Goal: Task Accomplishment & Management: Manage account settings

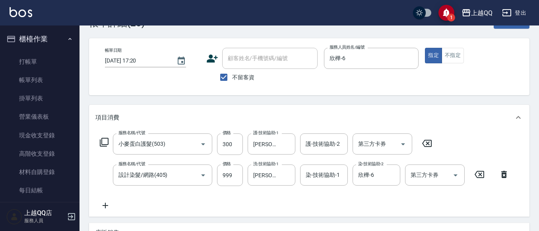
scroll to position [40, 0]
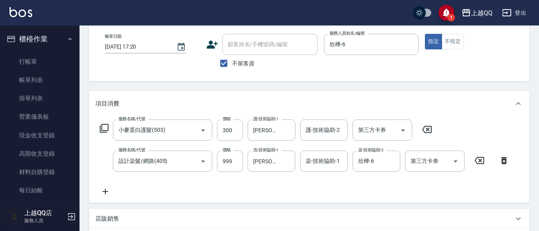
click at [508, 163] on icon at bounding box center [504, 160] width 20 height 10
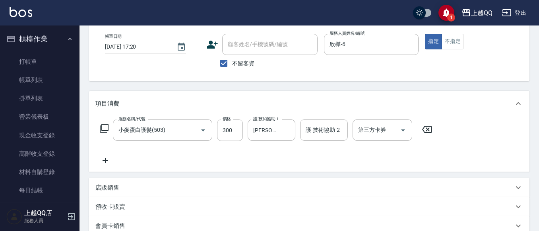
click at [113, 159] on icon at bounding box center [105, 160] width 20 height 10
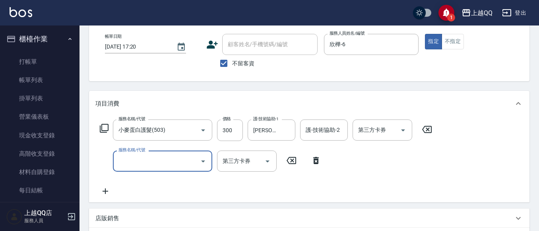
click at [122, 143] on body "1 上越QQ 登出 櫃檯作業 打帳單 帳單列表 掛單列表 營業儀表板 現金收支登錄 高階收支登錄 材料自購登錄 每日結帳 排班表 現場電腦打卡 預約管理 預約…" at bounding box center [269, 173] width 539 height 426
type input "設計染髮(404)"
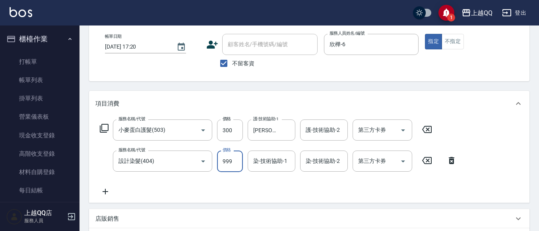
type input "999"
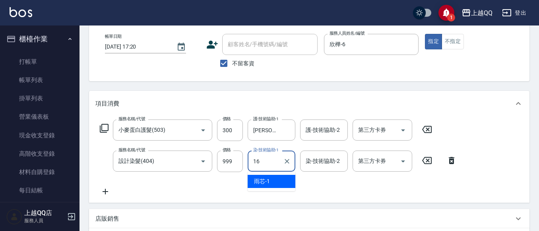
type input "[PERSON_NAME]-16"
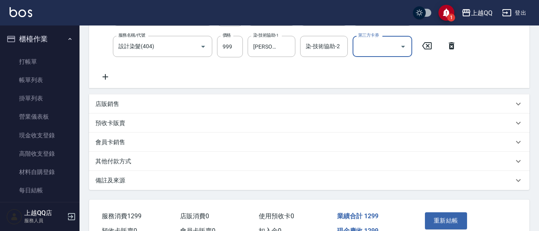
scroll to position [159, 0]
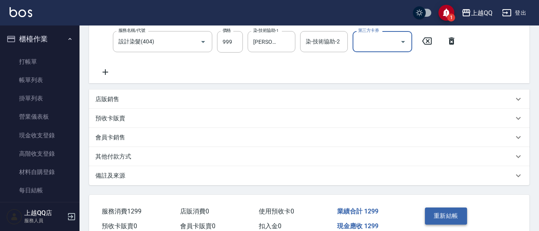
click at [463, 224] on button "重新結帳" at bounding box center [446, 215] width 42 height 17
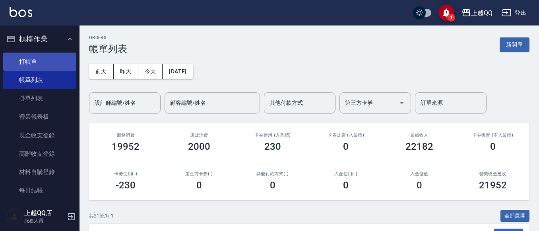
click at [20, 52] on link "打帳單" at bounding box center [39, 61] width 73 height 18
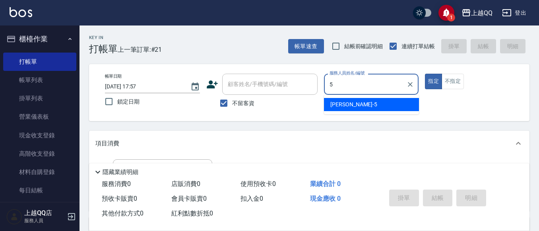
type input "5"
type button "true"
type input "[PERSON_NAME]5"
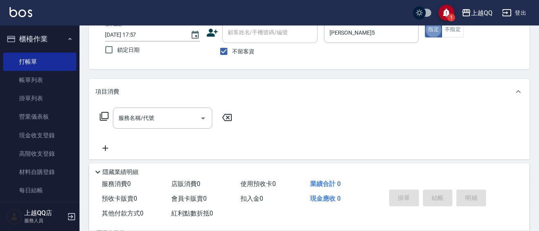
scroll to position [69, 0]
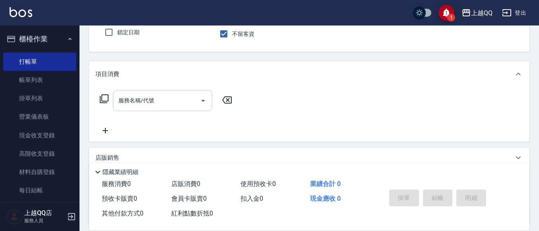
click at [135, 105] on input "服務名稱/代號" at bounding box center [157, 100] width 80 height 14
click at [107, 98] on icon at bounding box center [104, 99] width 10 height 10
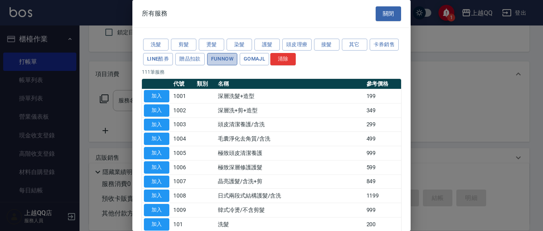
click at [237, 60] on button "FUNNOW" at bounding box center [222, 59] width 30 height 12
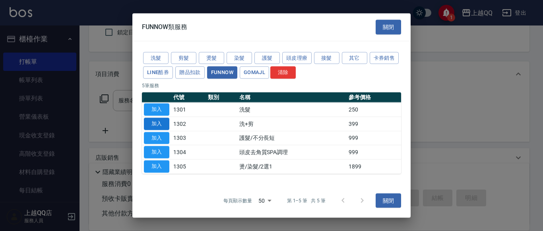
click at [159, 120] on button "加入" at bounding box center [156, 123] width 25 height 12
type input "洗+剪(1302)"
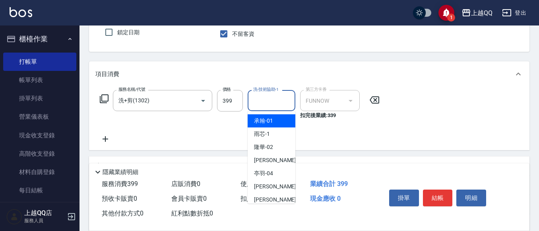
click at [277, 104] on div "洗-技術協助-1 洗-技術協助-1" at bounding box center [272, 100] width 48 height 21
type input "2"
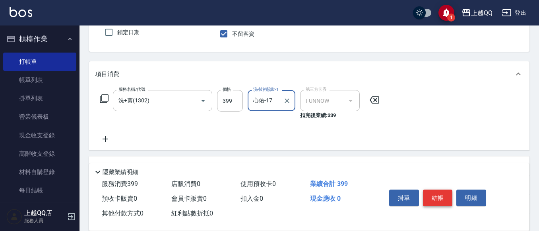
type input "心佑-17"
click at [444, 194] on button "結帳" at bounding box center [438, 197] width 30 height 17
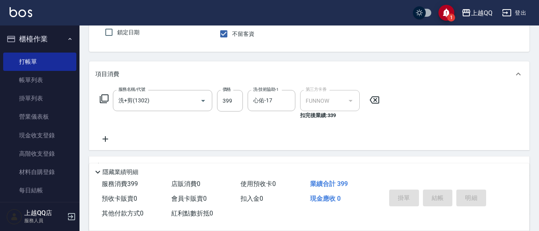
type input "[DATE] 17:58"
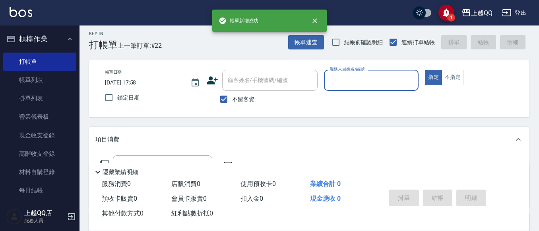
scroll to position [0, 0]
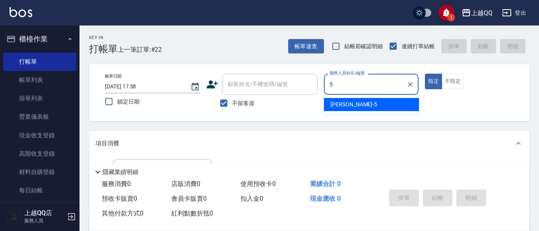
type input "[PERSON_NAME]5"
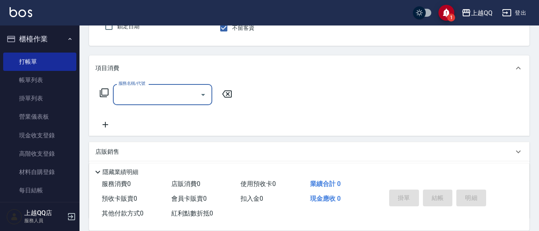
scroll to position [80, 0]
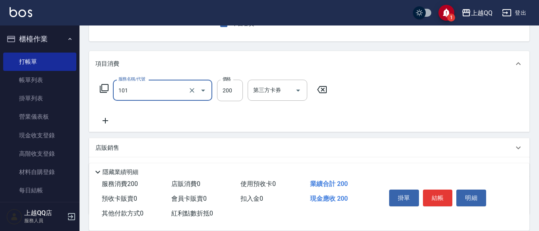
type input "洗髮(101)"
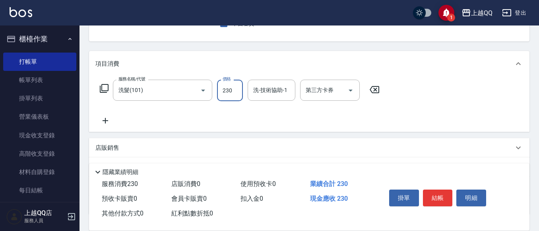
type input "230"
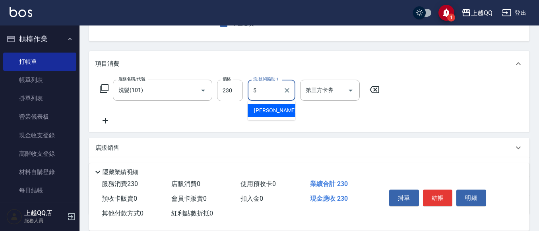
type input "[PERSON_NAME]5"
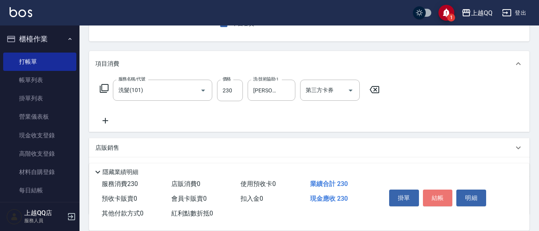
click at [441, 186] on div "掛單 結帳 明細" at bounding box center [438, 198] width 104 height 25
click at [438, 189] on button "結帳" at bounding box center [438, 197] width 30 height 17
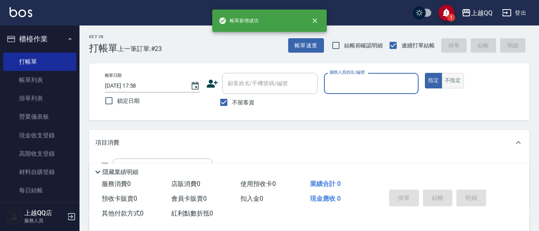
scroll to position [0, 0]
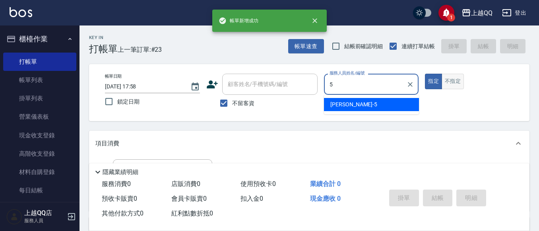
type input "[PERSON_NAME]5"
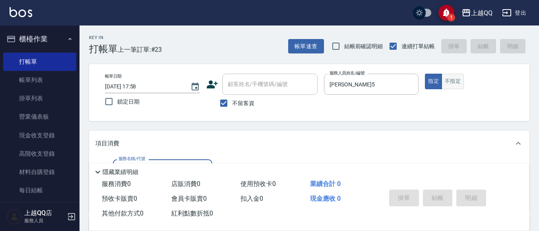
scroll to position [40, 0]
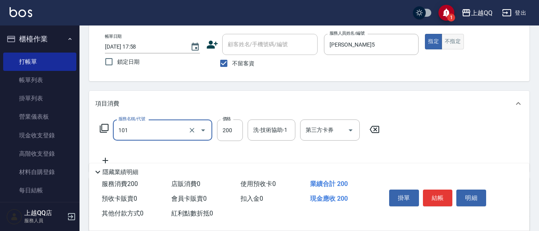
type input "洗髮(101)"
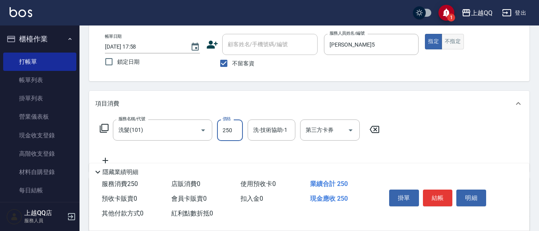
type input "250"
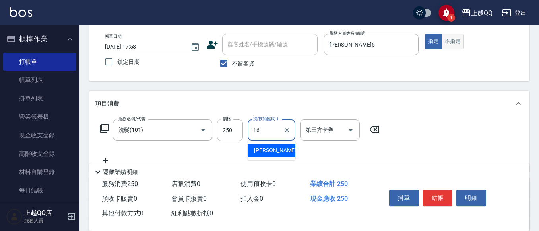
type input "[PERSON_NAME]-16"
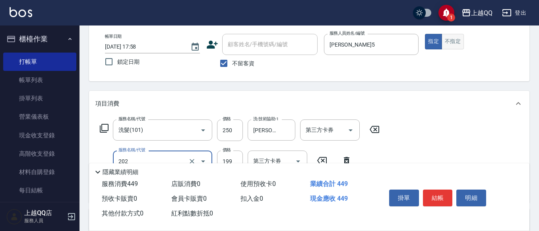
type input "不指定單剪(202)"
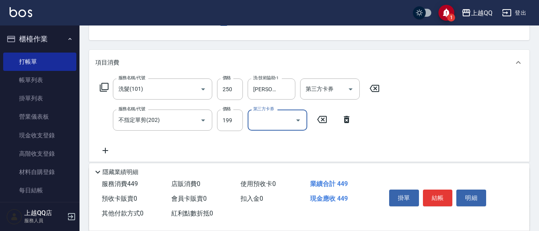
scroll to position [78, 0]
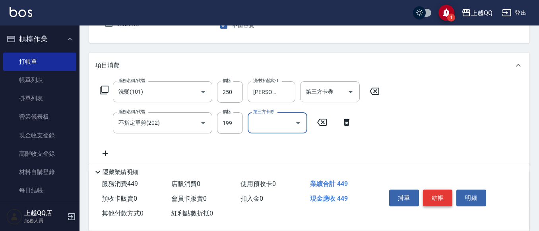
click at [447, 200] on button "結帳" at bounding box center [438, 197] width 30 height 17
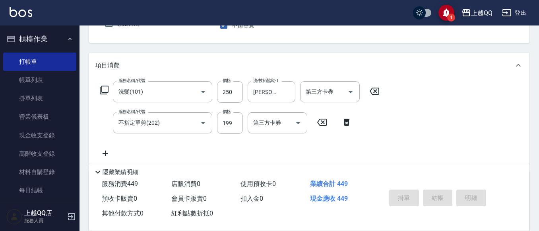
type input "[DATE] 18:03"
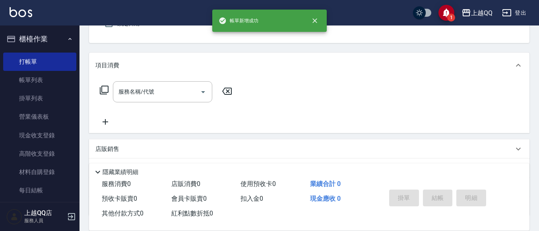
scroll to position [77, 0]
click at [48, 74] on link "帳單列表" at bounding box center [39, 80] width 73 height 18
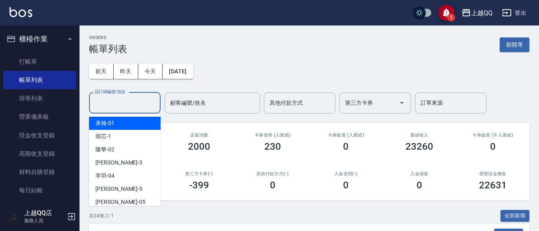
click at [133, 106] on input "設計師編號/姓名" at bounding box center [125, 103] width 64 height 14
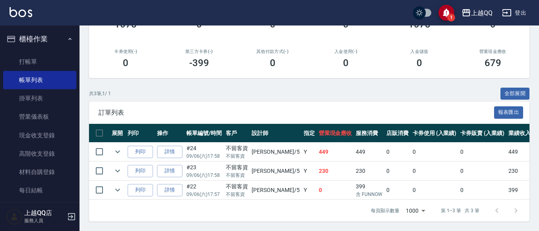
scroll to position [129, 0]
type input "[PERSON_NAME]5"
click at [39, 58] on link "打帳單" at bounding box center [39, 61] width 73 height 18
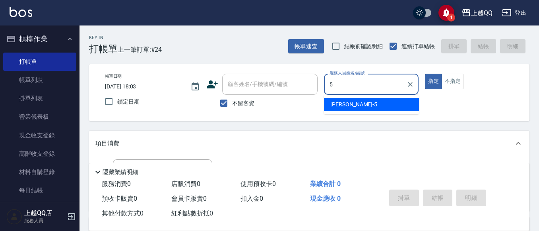
type input "[PERSON_NAME]5"
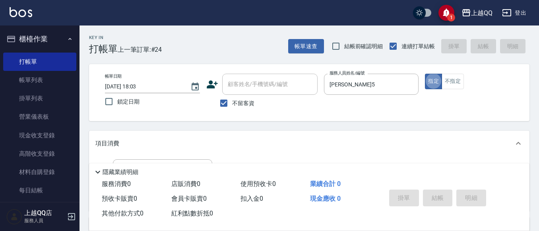
type button "true"
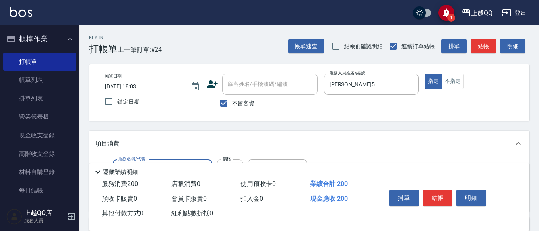
type input "洗髮(101)"
type input "250"
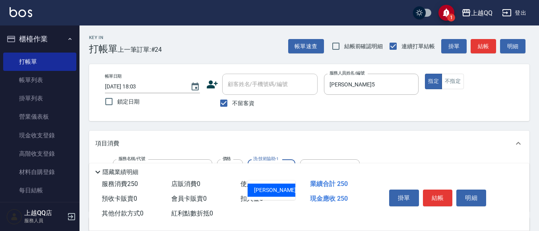
type input "[PERSON_NAME]-25"
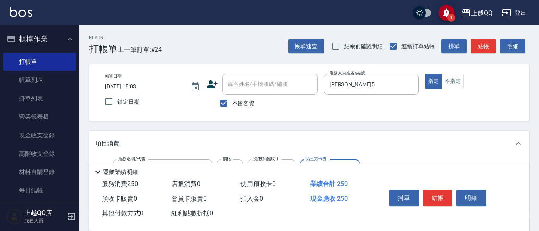
click at [443, 195] on button "結帳" at bounding box center [438, 197] width 30 height 17
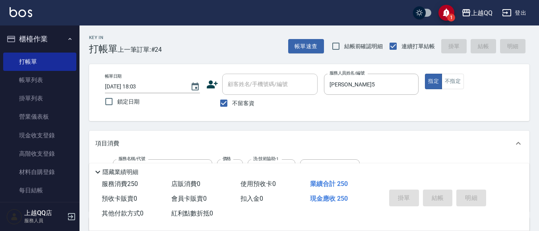
type input "[DATE] 18:04"
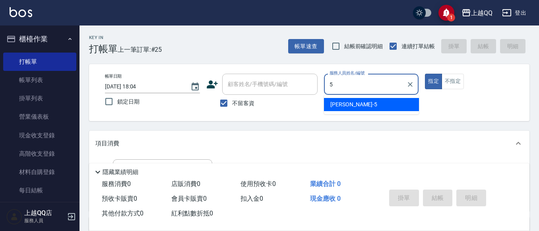
type input "[PERSON_NAME]5"
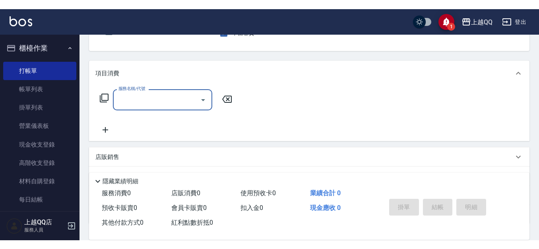
scroll to position [80, 0]
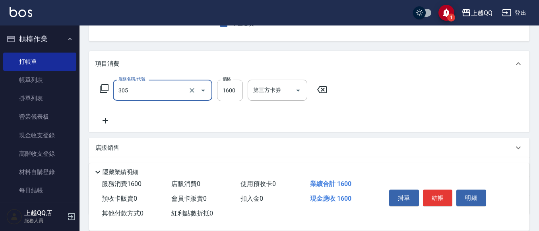
type input "設計燙髮1600(305)"
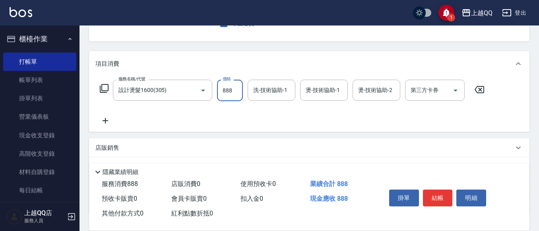
type input "888"
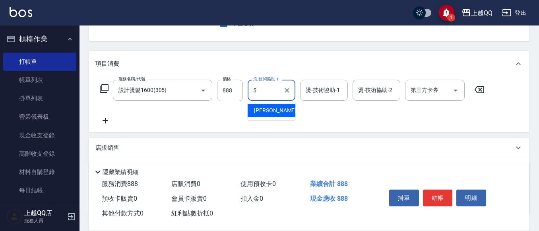
type input "[PERSON_NAME]5"
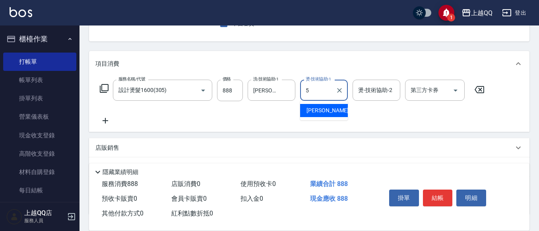
type input "[PERSON_NAME]5"
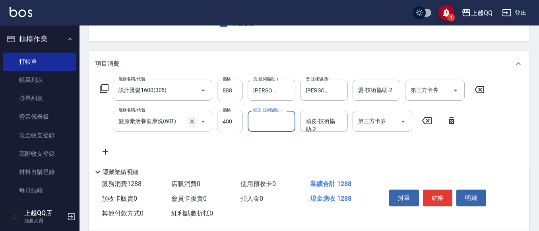
click at [190, 116] on button "Clear" at bounding box center [192, 121] width 11 height 11
type input "髮原素活養健康洗(601)"
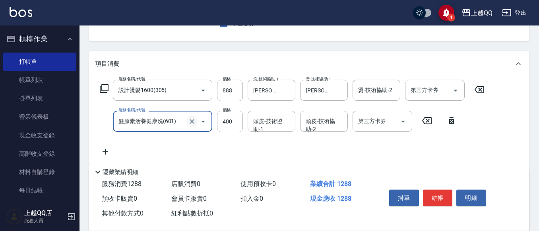
click at [191, 124] on icon "Clear" at bounding box center [192, 121] width 8 height 8
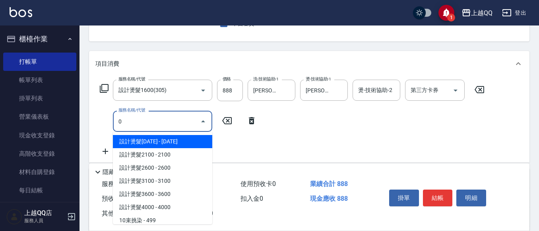
type input "0"
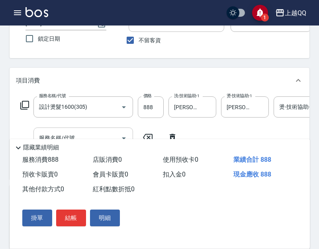
click at [227, 39] on div "帳單日期 [DATE] 18:04 鎖定日期 顧客姓名/手機號碼/編號 顧客姓名/手機號碼/編號 不留客資 服務人員姓名/編號 [PERSON_NAME]5 …" at bounding box center [208, 30] width 379 height 38
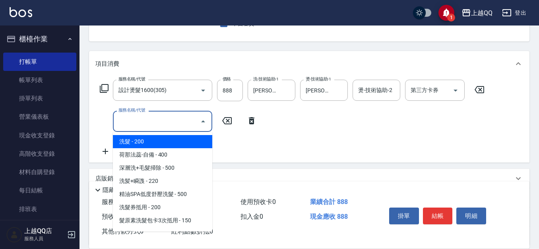
click at [166, 118] on input "服務名稱/代號" at bounding box center [157, 121] width 80 height 14
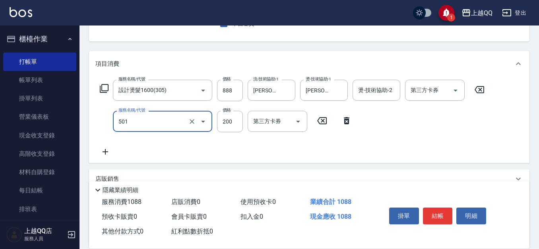
type input "瞬間護髮(501)"
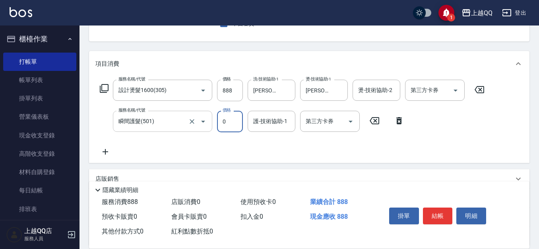
type input "0"
click at [166, 118] on input "瞬間護髮(501)" at bounding box center [152, 121] width 70 height 14
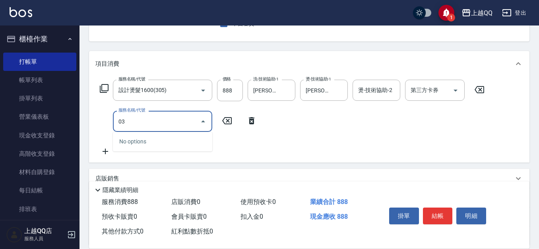
type input "0"
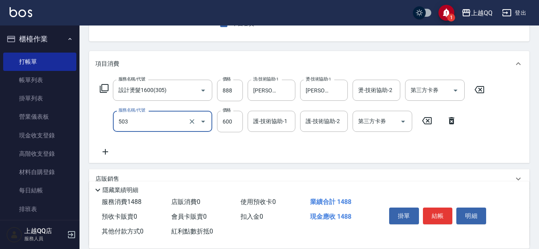
type input "小麥蛋白護髮(503)"
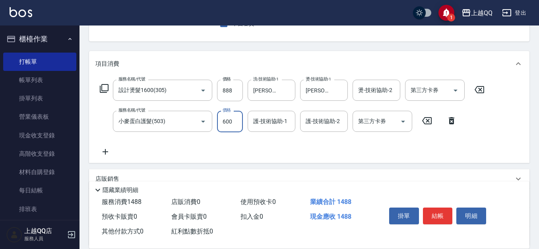
click at [233, 129] on input "600" at bounding box center [230, 121] width 26 height 21
type input "300"
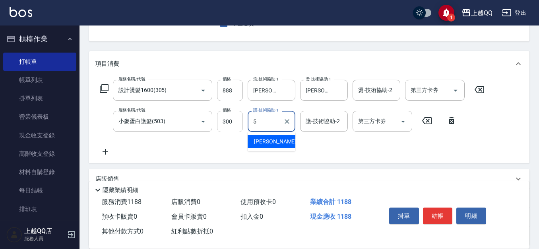
type input "[PERSON_NAME]5"
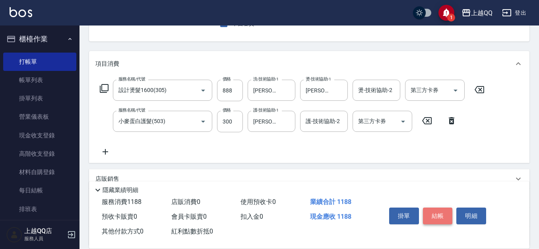
click at [437, 216] on button "結帳" at bounding box center [438, 215] width 30 height 17
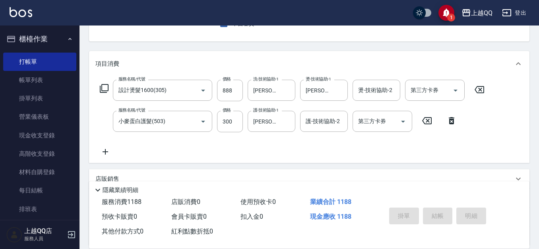
type input "[DATE] 18:05"
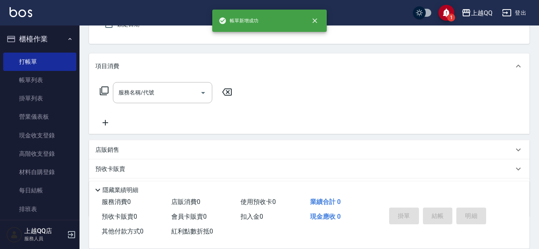
scroll to position [0, 0]
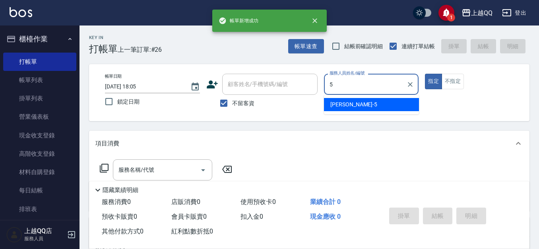
type input "[PERSON_NAME]5"
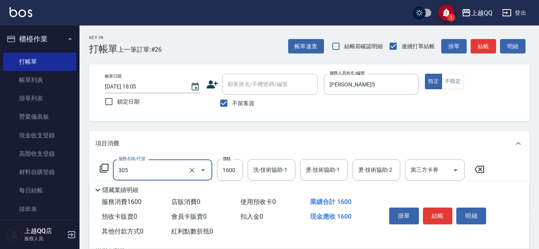
type input "設計燙髮1600(305)"
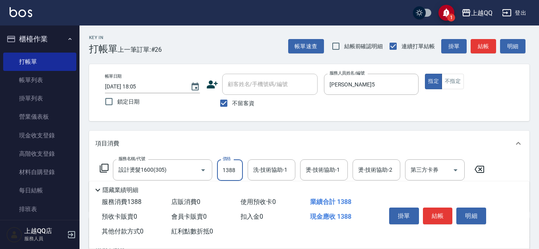
type input "1388"
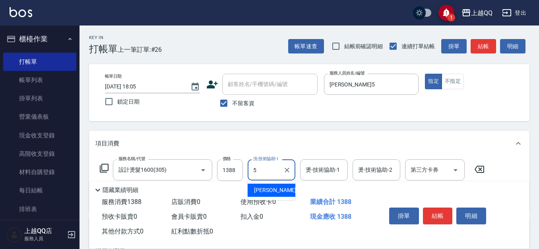
type input "[PERSON_NAME]5"
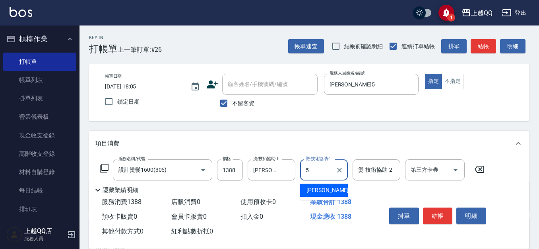
type input "[PERSON_NAME]5"
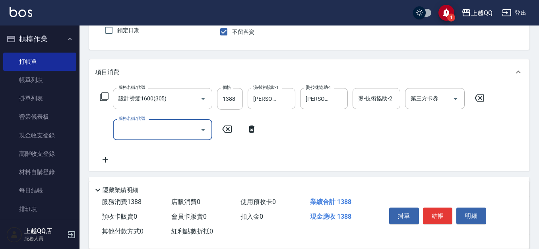
scroll to position [80, 0]
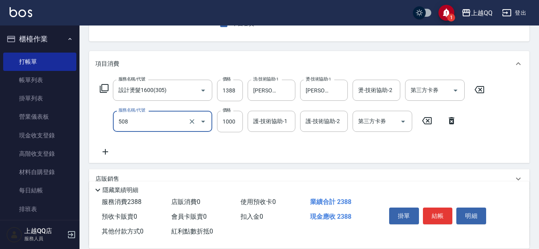
type input "PH.5髪療重建護髮(508)"
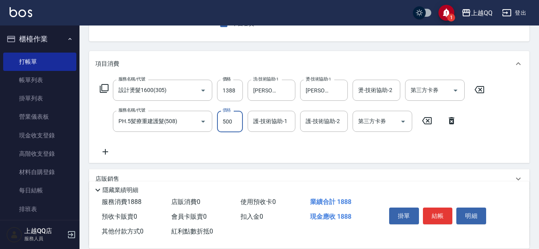
type input "500"
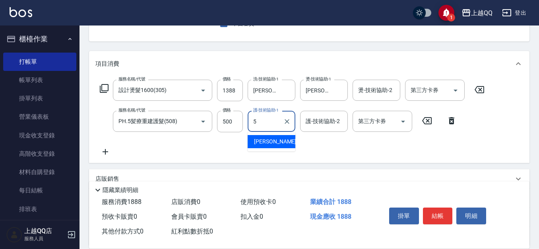
type input "[PERSON_NAME]5"
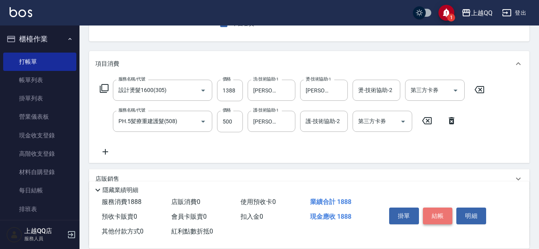
click at [445, 214] on button "結帳" at bounding box center [438, 215] width 30 height 17
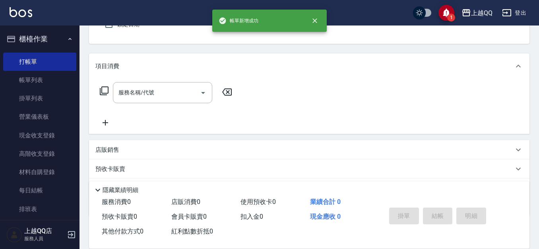
scroll to position [0, 0]
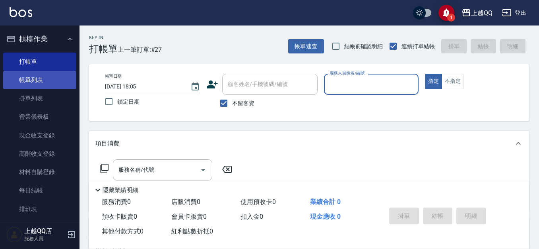
click at [58, 87] on link "帳單列表" at bounding box center [39, 80] width 73 height 18
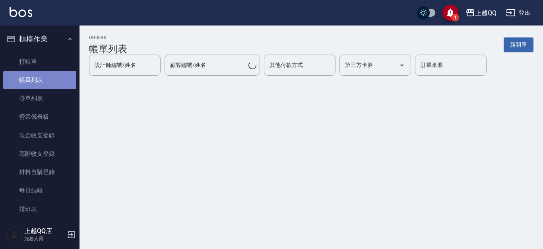
click at [58, 87] on link "帳單列表" at bounding box center [39, 80] width 73 height 18
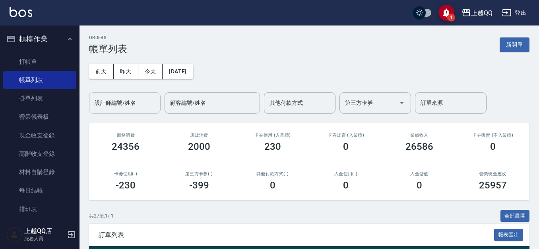
click at [138, 111] on div "設計師編號/姓名" at bounding box center [125, 102] width 72 height 21
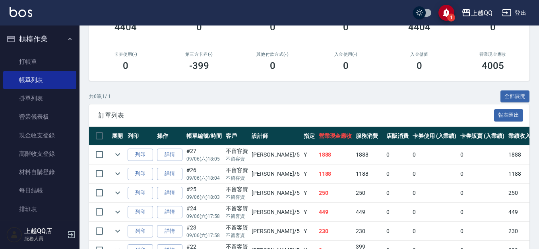
scroll to position [159, 0]
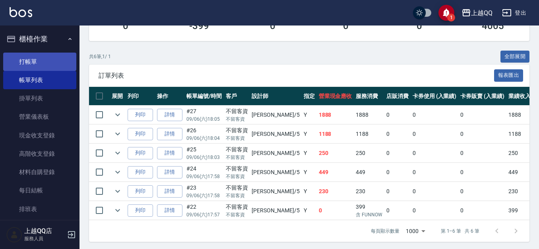
type input "[PERSON_NAME]5"
click at [35, 68] on link "打帳單" at bounding box center [39, 61] width 73 height 18
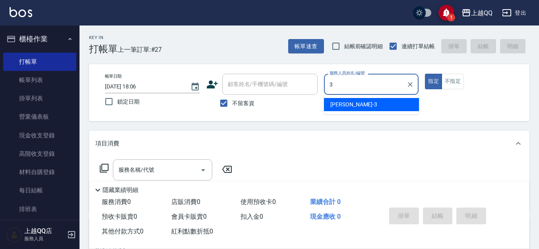
type input "3"
type button "true"
type input "佩怡-3"
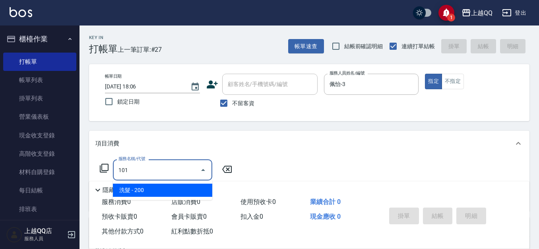
type input "洗髮(101)"
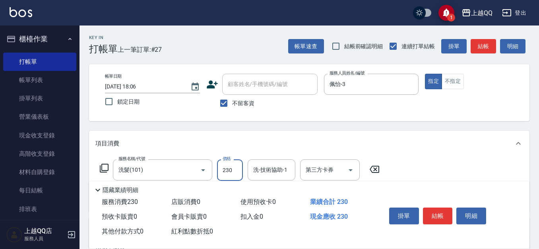
type input "230"
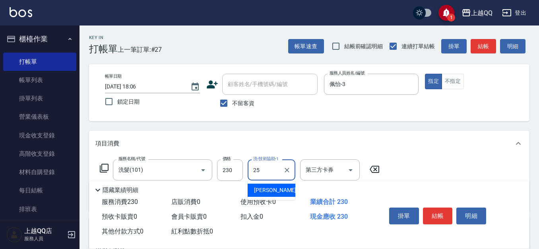
type input "[PERSON_NAME]-25"
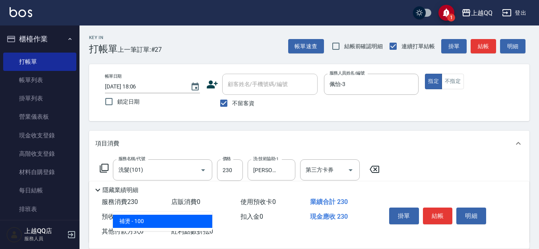
type input "補燙(301)"
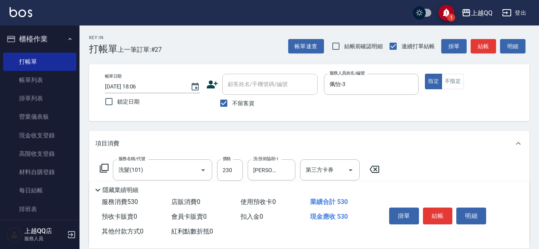
type input "300"
type input "佩怡-3"
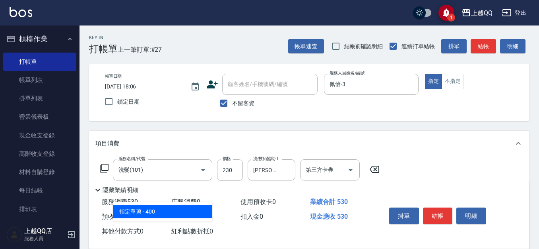
type input "指定單剪(203)"
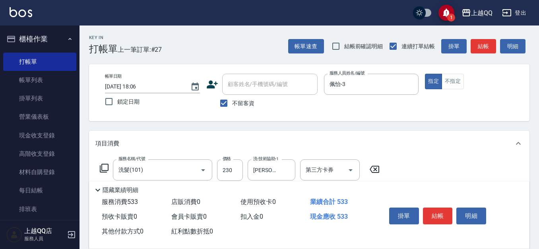
type input "350"
click at [430, 210] on button "結帳" at bounding box center [438, 215] width 30 height 17
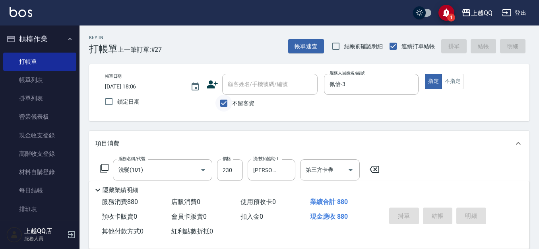
type input "[DATE] 18:28"
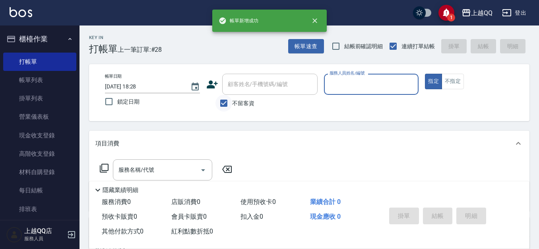
click at [228, 101] on input "不留客資" at bounding box center [224, 103] width 17 height 17
checkbox input "false"
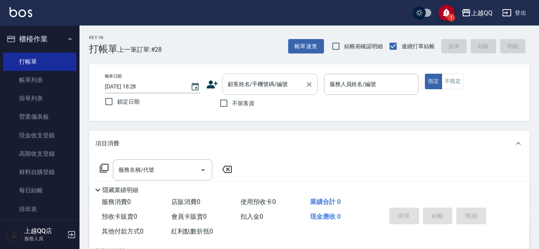
click at [251, 84] on div "顧客姓名/手機號碼/編號 顧客姓名/手機號碼/編號" at bounding box center [269, 84] width 95 height 21
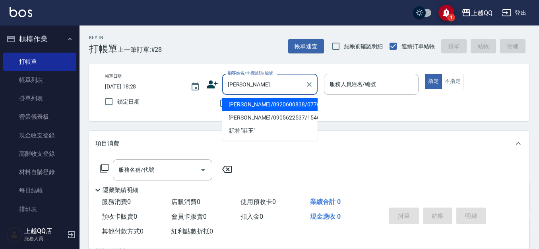
click at [245, 97] on ul "[PERSON_NAME]/0920600838/0776 [GEOGRAPHIC_DATA]/0905622537/1546 新增 "[GEOGRAPHIC…" at bounding box center [269, 118] width 95 height 46
click at [249, 103] on li "[PERSON_NAME]/0920600838/0776" at bounding box center [269, 104] width 95 height 13
type input "[PERSON_NAME]/0920600838/0776"
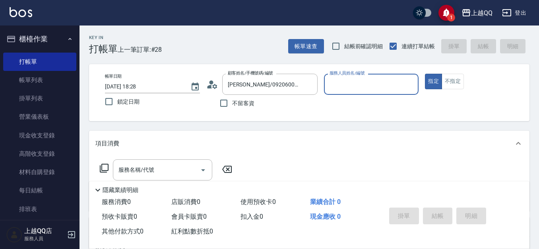
type input "佩怡-3"
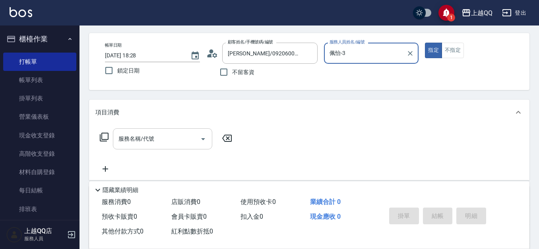
scroll to position [40, 0]
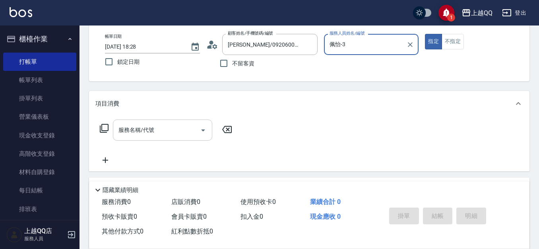
click at [166, 129] on input "服務名稱/代號" at bounding box center [157, 130] width 80 height 14
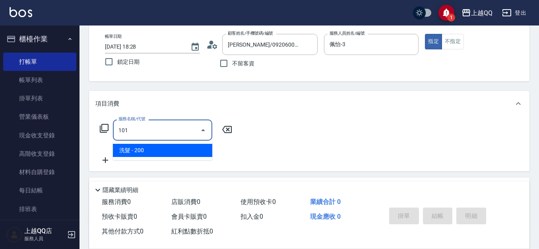
type input "洗髮(101)"
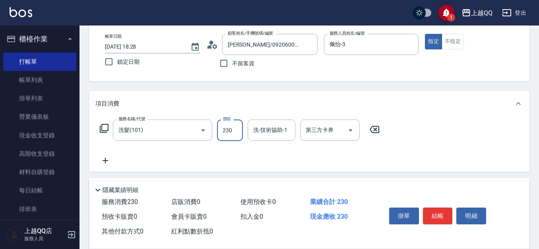
type input "230"
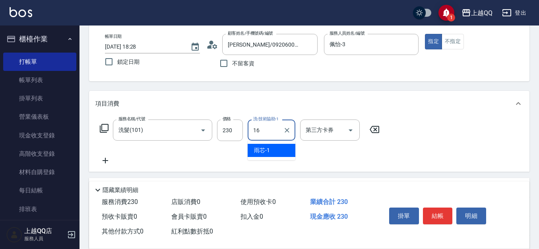
type input "[PERSON_NAME]-16"
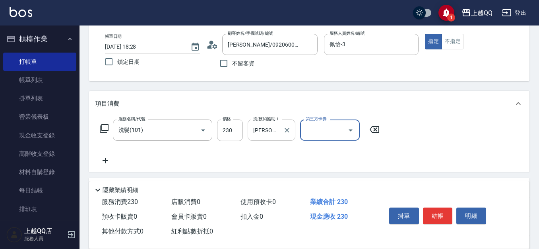
click at [293, 134] on div "[PERSON_NAME]-16 洗-技術協助-1" at bounding box center [272, 129] width 48 height 21
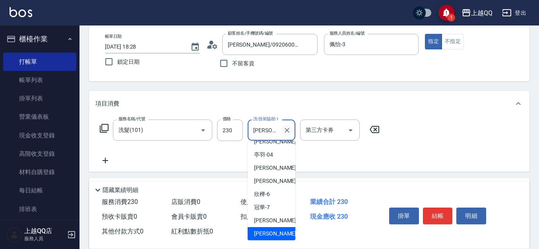
click at [287, 130] on icon "Clear" at bounding box center [287, 130] width 5 height 5
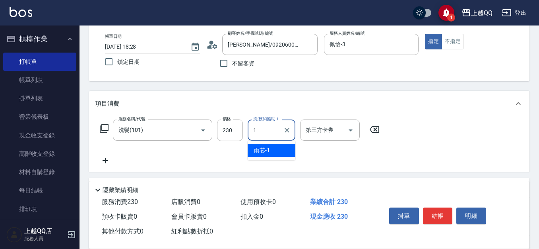
scroll to position [0, 0]
type input "心佑-17"
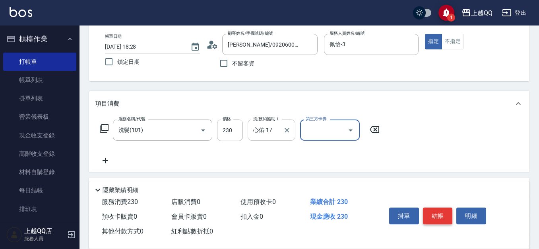
click at [443, 210] on button "結帳" at bounding box center [438, 215] width 30 height 17
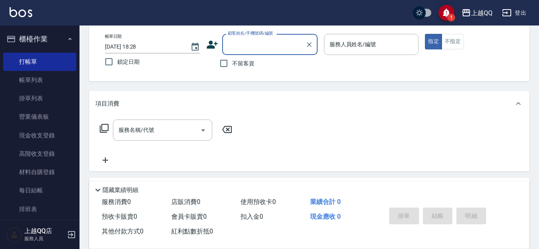
click at [225, 41] on div "顧客姓名/手機號碼/編號" at bounding box center [269, 44] width 95 height 21
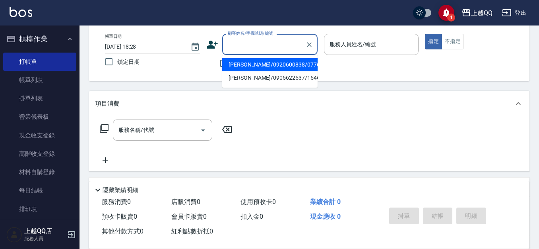
click at [226, 42] on input "顧客姓名/手機號碼/編號" at bounding box center [264, 44] width 76 height 14
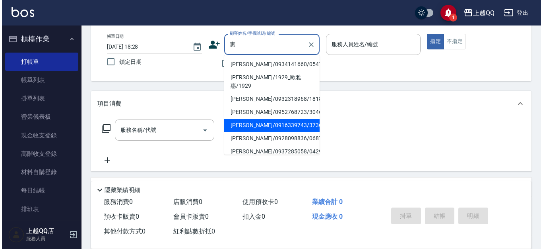
scroll to position [80, 0]
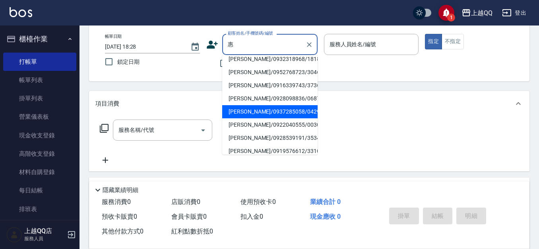
click at [270, 105] on li "[PERSON_NAME]/0937285058/0429" at bounding box center [269, 111] width 95 height 13
type input "[PERSON_NAME]/0937285058/0429"
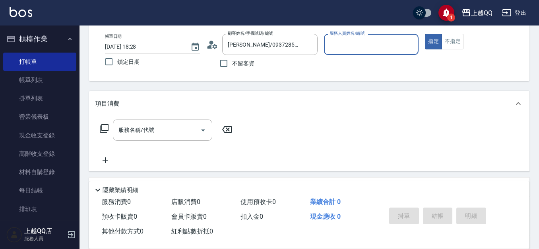
type input "佩怡-3"
click at [138, 124] on input "服務名稱/代號" at bounding box center [157, 130] width 80 height 14
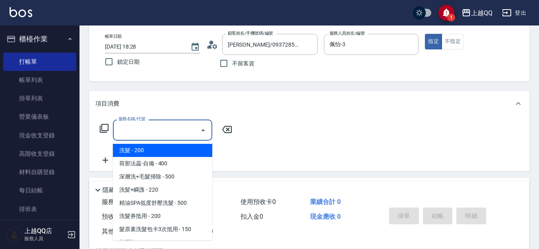
click at [101, 126] on icon at bounding box center [104, 128] width 9 height 9
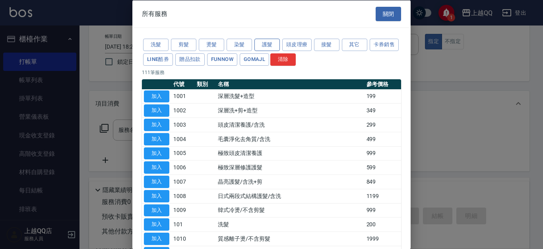
click at [267, 41] on button "護髮" at bounding box center [267, 45] width 25 height 12
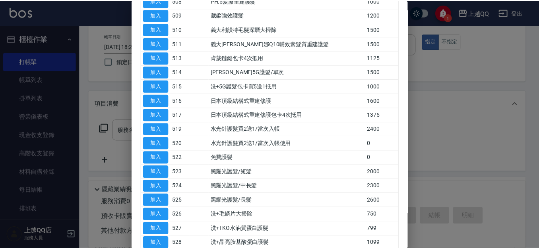
scroll to position [278, 0]
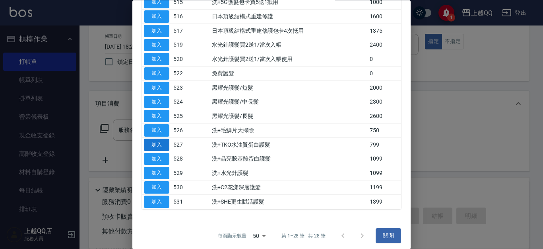
click at [162, 142] on button "加入" at bounding box center [156, 144] width 25 height 12
type input "洗+TKO水油質蛋白護髮(527)"
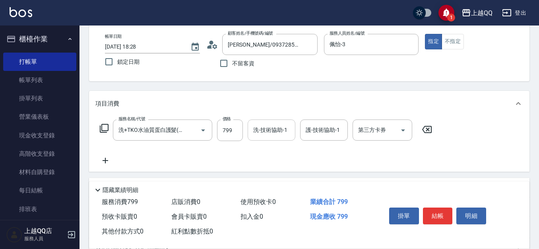
click at [261, 138] on div "洗-技術協助-1" at bounding box center [272, 129] width 48 height 21
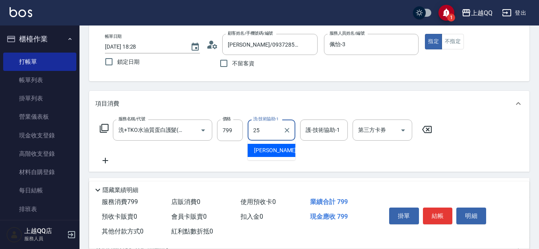
type input "[PERSON_NAME]-25"
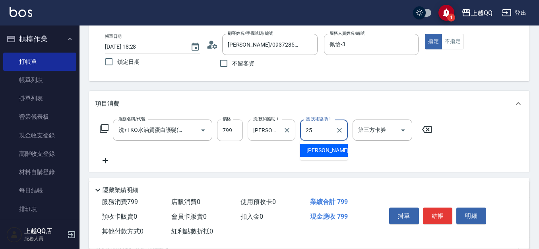
type input "[PERSON_NAME]-25"
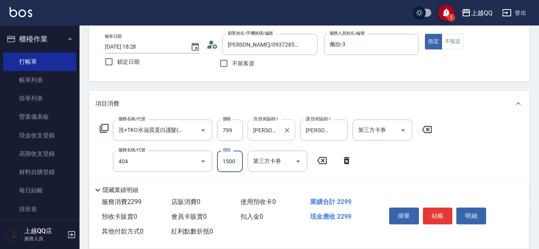
type input "設計染髮(404)"
type input "1099"
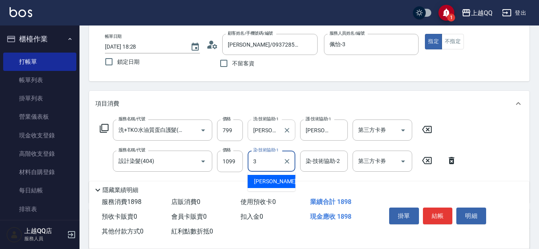
type input "佩怡-3"
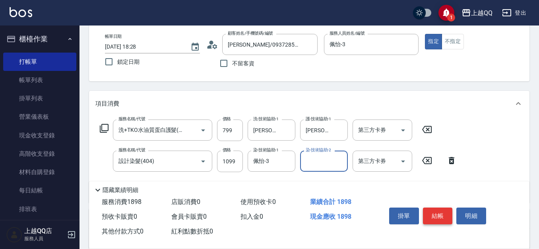
click at [437, 208] on button "結帳" at bounding box center [438, 215] width 30 height 17
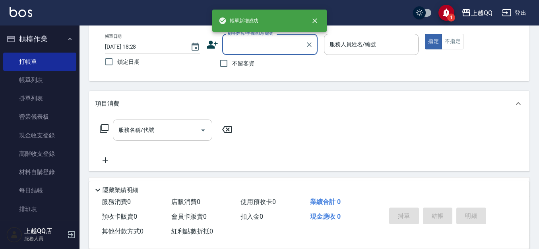
scroll to position [0, 0]
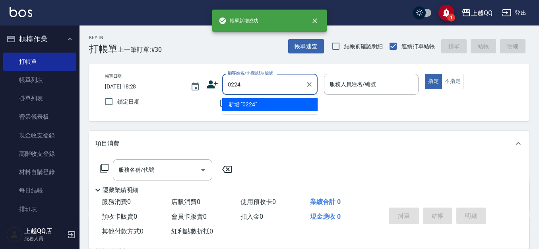
type input "0224"
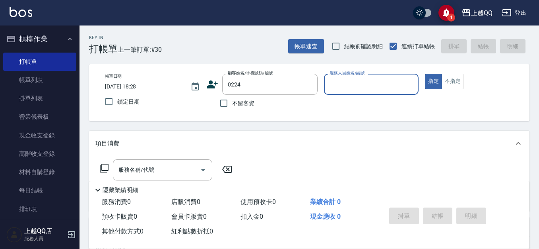
click at [425, 74] on button "指定" at bounding box center [433, 82] width 17 height 16
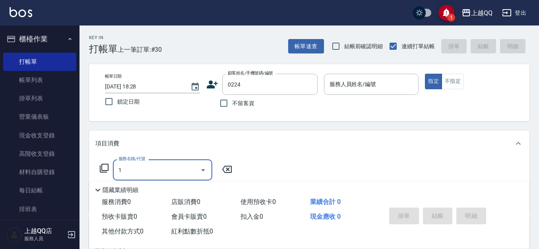
type input "10"
type input "[PERSON_NAME]/0910931053/0224"
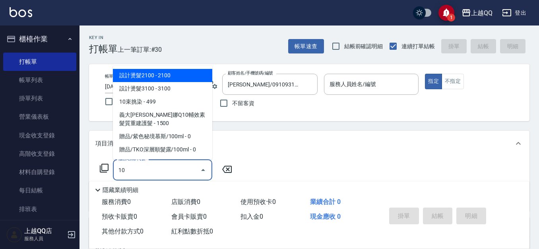
type input "101"
type input "佩怡-3"
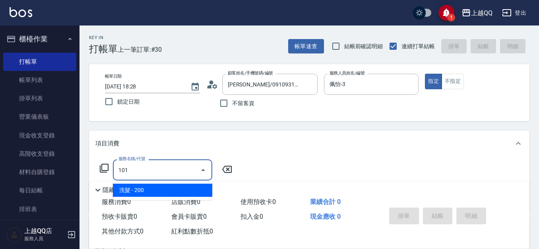
type input "洗髮(101)"
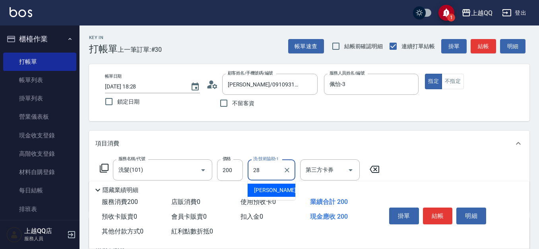
type input "2"
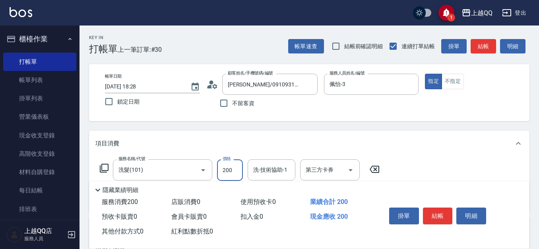
click at [223, 167] on input "200" at bounding box center [230, 169] width 26 height 21
type input "280"
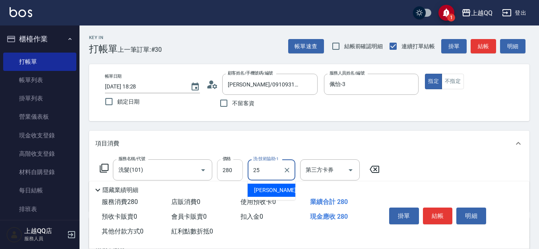
type input "[PERSON_NAME]-25"
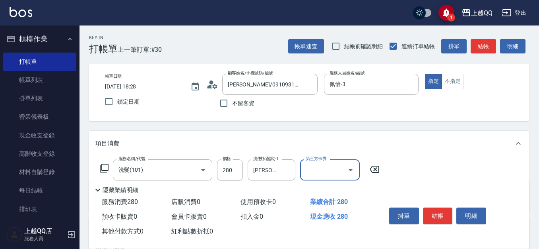
scroll to position [40, 0]
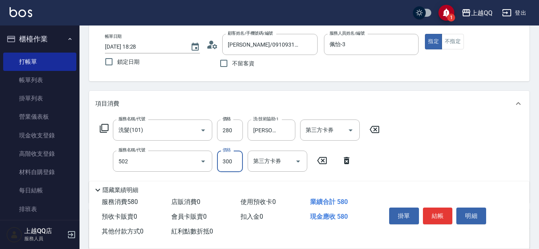
type input "自備護髮(502)"
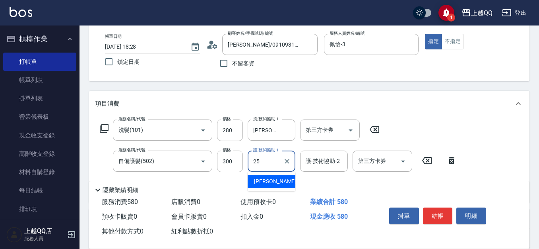
type input "[PERSON_NAME]-25"
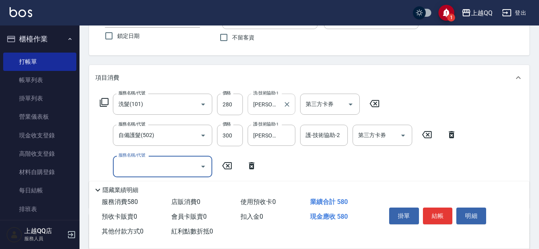
scroll to position [80, 0]
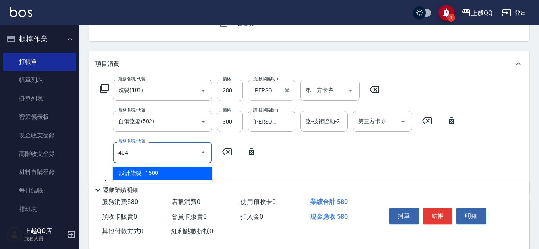
type input "設計染髮(404)"
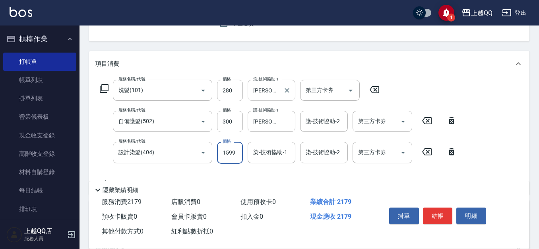
type input "1599"
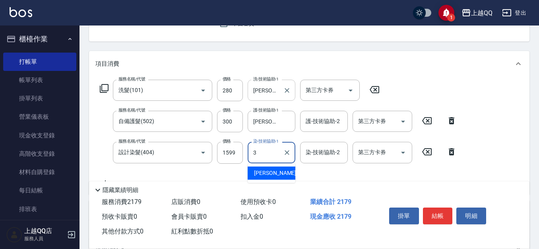
type input "佩怡-3"
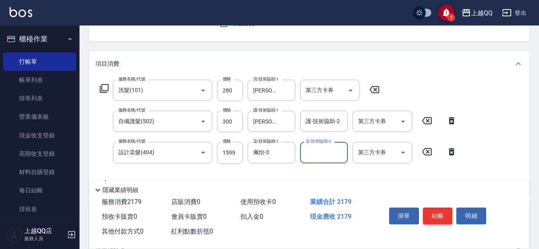
click at [437, 207] on button "結帳" at bounding box center [438, 215] width 30 height 17
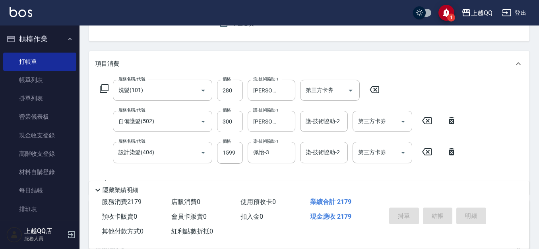
type input "[DATE] 18:29"
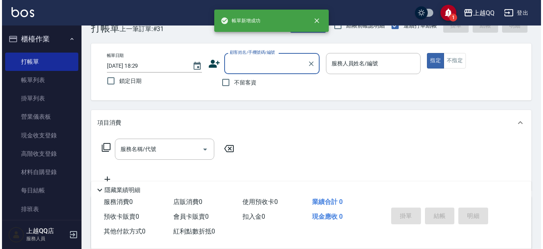
scroll to position [0, 0]
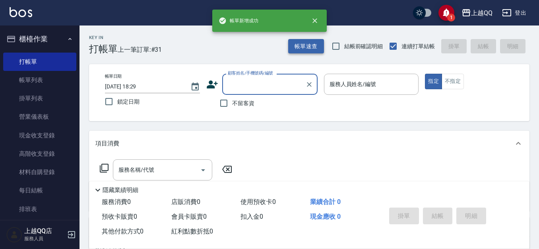
click at [309, 52] on button "帳單速查" at bounding box center [306, 46] width 36 height 15
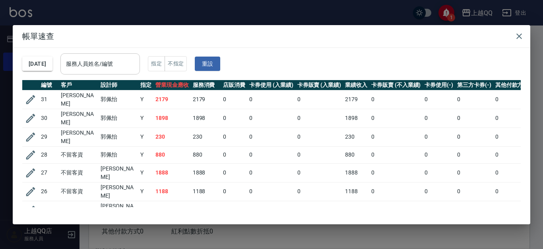
click at [136, 64] on input "服務人員姓名/編號" at bounding box center [100, 64] width 72 height 14
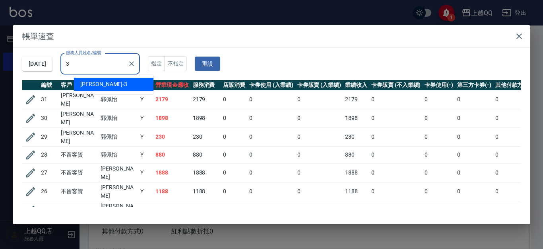
type input "佩怡-3"
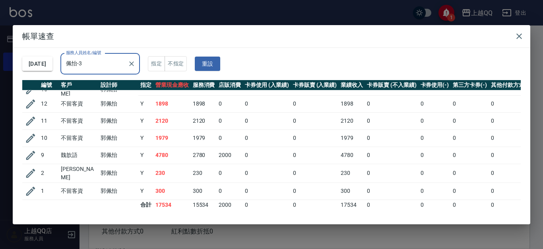
scroll to position [123, 0]
click at [136, 62] on icon "Clear" at bounding box center [132, 64] width 8 height 8
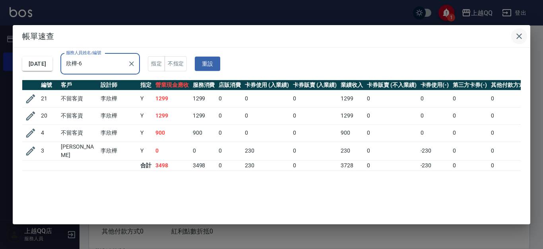
type input "欣樺-6"
click at [523, 39] on icon "button" at bounding box center [520, 36] width 10 height 10
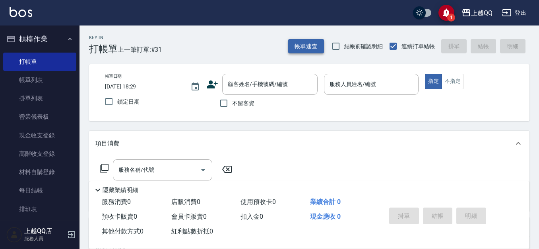
click at [304, 50] on button "帳單速查" at bounding box center [306, 46] width 36 height 15
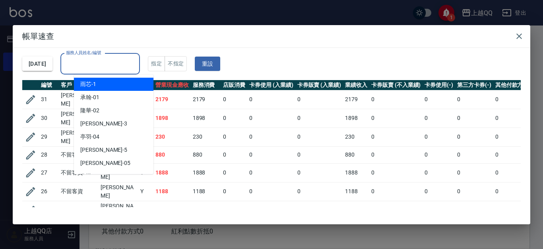
click at [128, 58] on input "服務人員姓名/編號" at bounding box center [100, 64] width 72 height 14
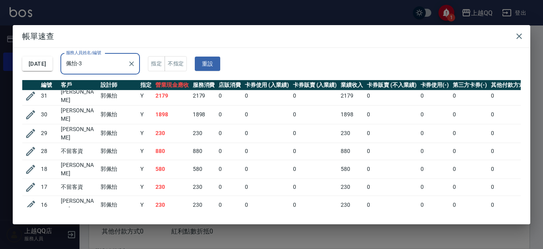
scroll to position [0, 0]
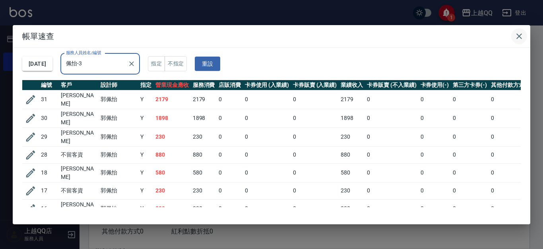
type input "佩怡-3"
click at [521, 35] on icon "button" at bounding box center [520, 36] width 10 height 10
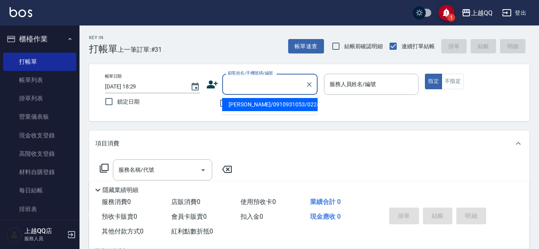
click at [261, 87] on input "顧客姓名/手機號碼/編號" at bounding box center [264, 84] width 76 height 14
type input "0"
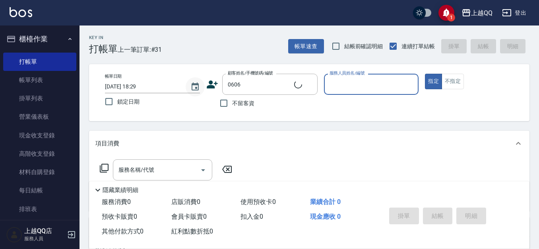
type input "[PERSON_NAME]/0978060888/0606"
type input "欣樺-6"
click at [208, 82] on icon at bounding box center [212, 84] width 12 height 12
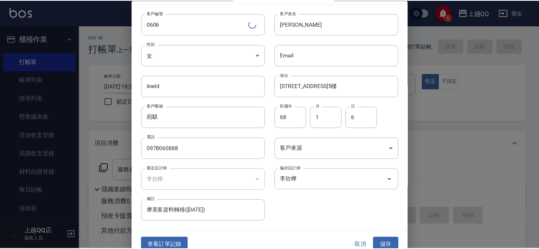
scroll to position [27, 0]
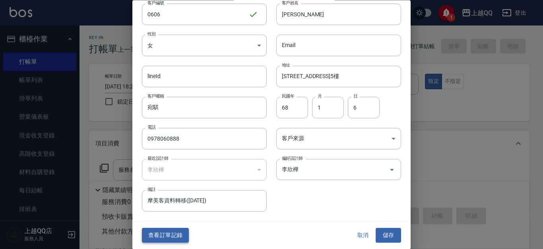
click at [185, 230] on button "查看訂單記錄" at bounding box center [165, 235] width 47 height 15
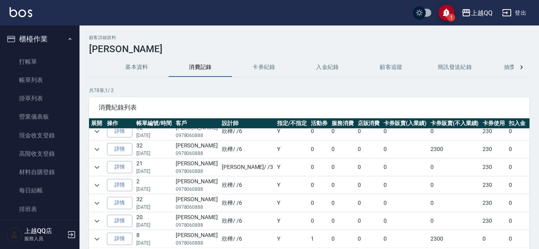
scroll to position [318, 0]
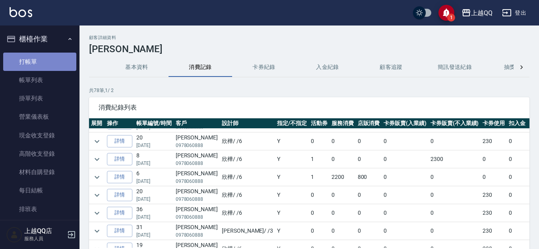
click at [52, 65] on link "打帳單" at bounding box center [39, 61] width 73 height 18
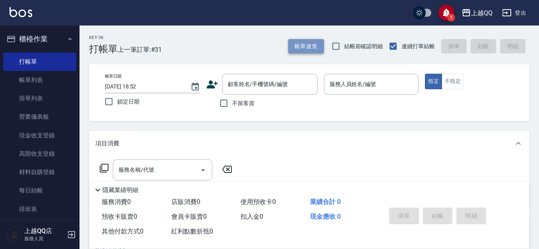
click at [315, 46] on button "帳單速查" at bounding box center [306, 46] width 36 height 15
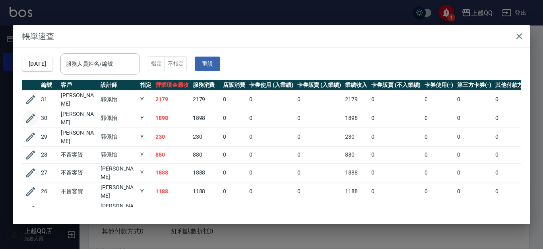
click at [33, 113] on icon "button" at bounding box center [30, 117] width 9 height 9
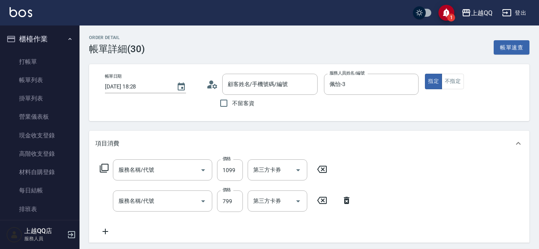
type input "[DATE] 18:28"
type input "佩怡-3"
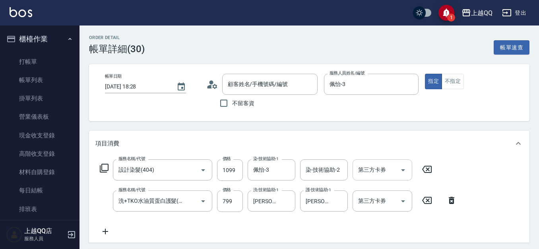
type input "設計染髮(404)"
type input "洗+TKO水油質蛋白護髮(527)"
type input "[PERSON_NAME]/0937285058/0429"
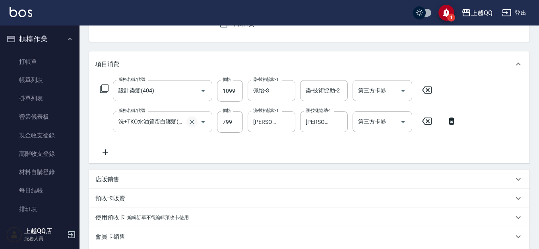
scroll to position [80, 0]
click at [229, 89] on input "1099" at bounding box center [230, 90] width 26 height 21
type input "1100"
click at [238, 126] on input "799" at bounding box center [230, 121] width 26 height 21
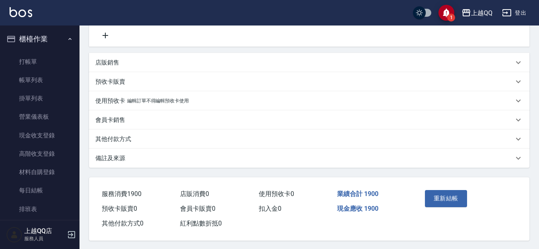
scroll to position [199, 0]
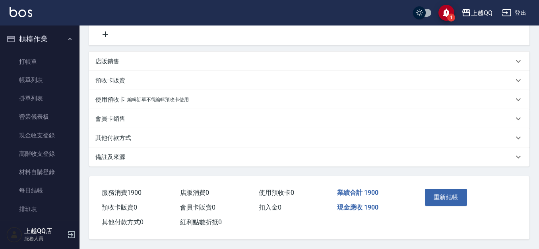
type input "800"
click at [445, 204] on div "重新結帳" at bounding box center [444, 202] width 45 height 35
click at [444, 192] on button "重新結帳" at bounding box center [446, 196] width 42 height 17
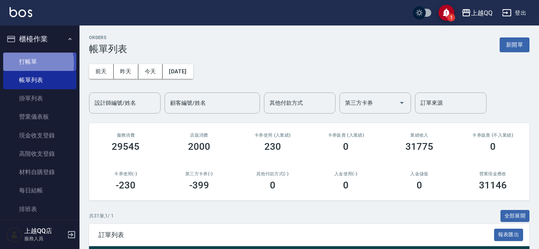
click at [24, 63] on link "打帳單" at bounding box center [39, 61] width 73 height 18
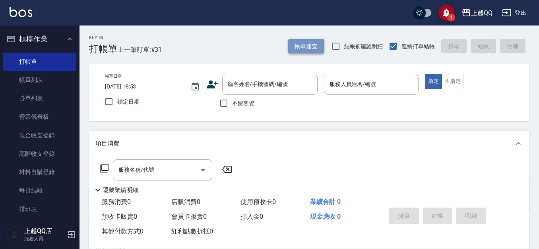
click at [299, 40] on button "帳單速查" at bounding box center [306, 46] width 36 height 15
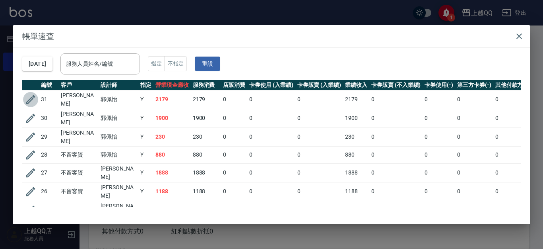
click at [29, 95] on icon "button" at bounding box center [31, 99] width 12 height 12
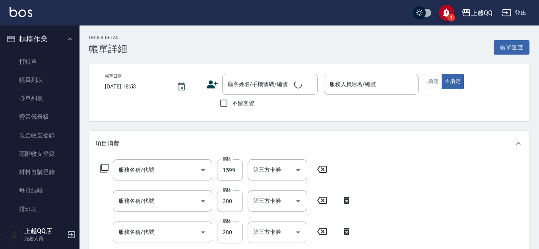
type input "[DATE] 18:28"
type input "佩怡-3"
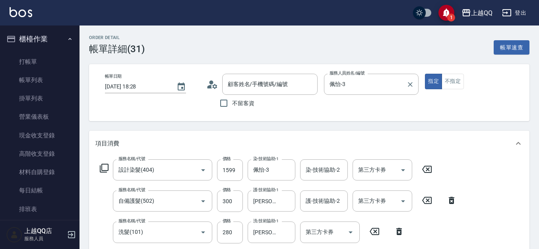
type input "設計染髮(404)"
type input "自備護髮(502)"
type input "洗髮(101)"
type input "[PERSON_NAME]/0910931053/0224"
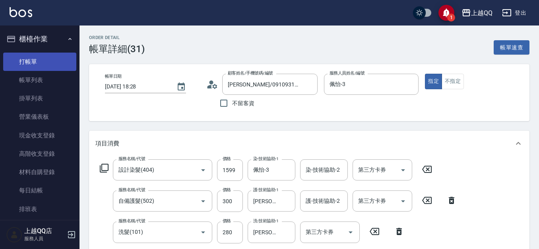
click at [51, 60] on link "打帳單" at bounding box center [39, 61] width 73 height 18
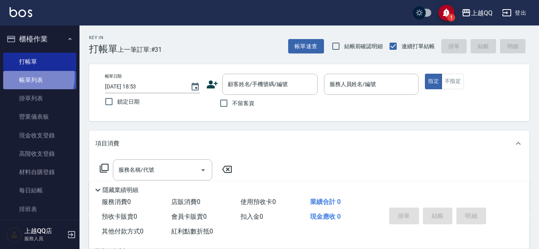
click at [32, 77] on link "帳單列表" at bounding box center [39, 80] width 73 height 18
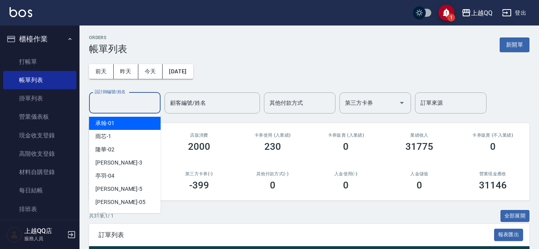
click at [124, 103] on input "設計師編號/姓名" at bounding box center [125, 103] width 64 height 14
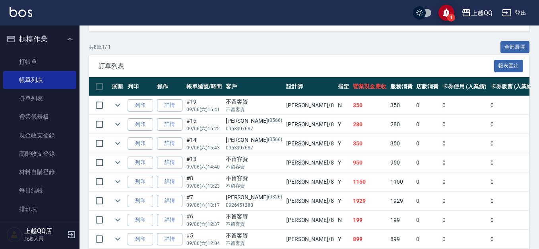
scroll to position [206, 0]
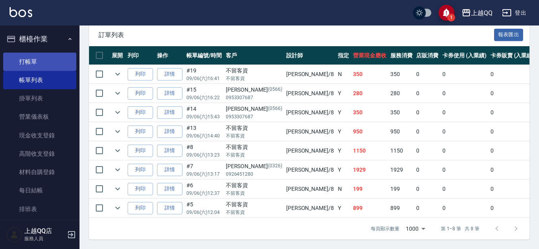
type input "[PERSON_NAME]-8"
click at [28, 61] on link "打帳單" at bounding box center [39, 61] width 73 height 18
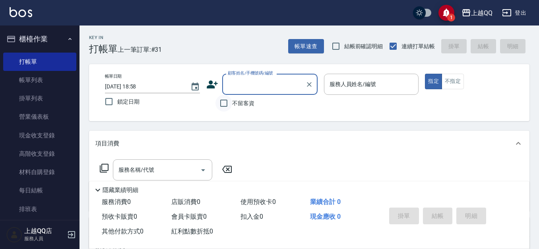
click at [225, 105] on input "不留客資" at bounding box center [224, 103] width 17 height 17
checkbox input "true"
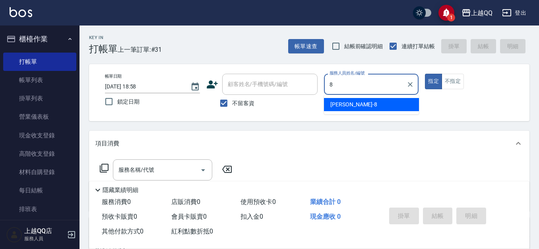
type input "[PERSON_NAME]-8"
type button "true"
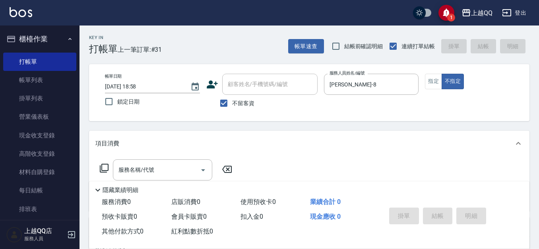
click at [104, 165] on icon at bounding box center [104, 168] width 10 height 10
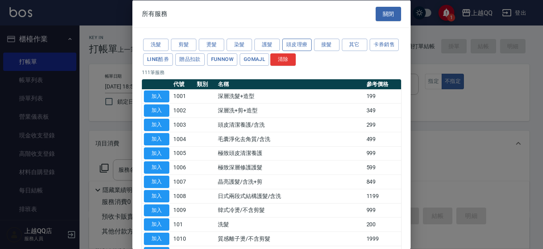
click at [284, 44] on button "頭皮理療" at bounding box center [296, 45] width 29 height 12
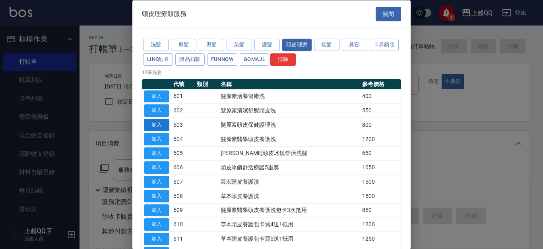
click at [164, 126] on button "加入" at bounding box center [156, 125] width 25 height 12
type input "髮原素頭皮保健護理洗(603)"
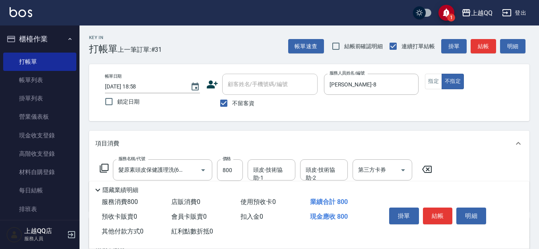
click at [108, 168] on icon at bounding box center [104, 167] width 9 height 9
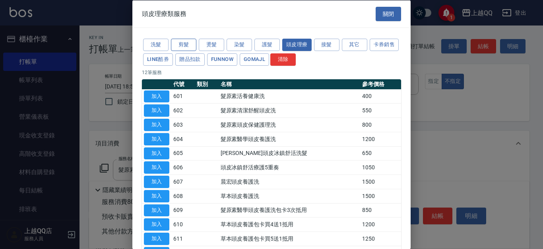
click at [183, 40] on button "剪髮" at bounding box center [183, 45] width 25 height 12
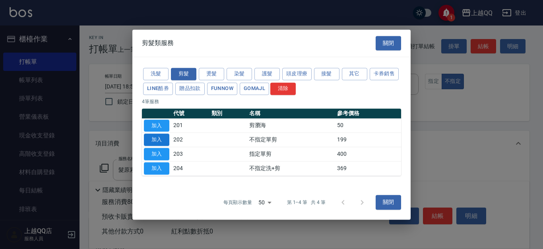
click at [161, 140] on button "加入" at bounding box center [156, 140] width 25 height 12
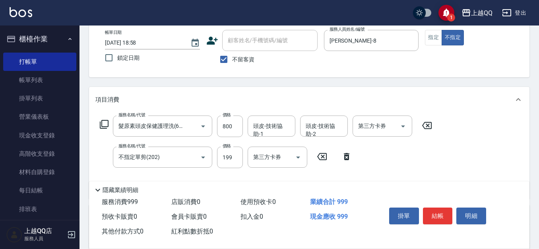
scroll to position [67, 0]
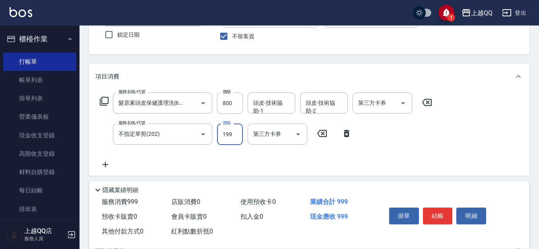
click at [234, 132] on input "199" at bounding box center [230, 133] width 26 height 21
type input "200"
click at [256, 104] on div "頭皮-技術協助-1 頭皮-技術協助-1" at bounding box center [272, 102] width 48 height 21
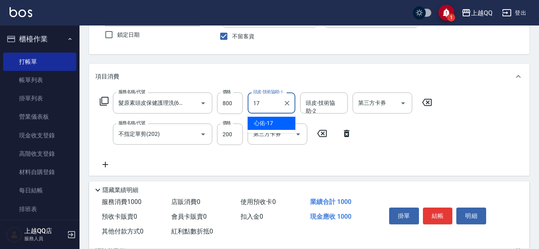
click at [261, 119] on span "心佑 -17" at bounding box center [263, 123] width 19 height 8
type input "心佑-17"
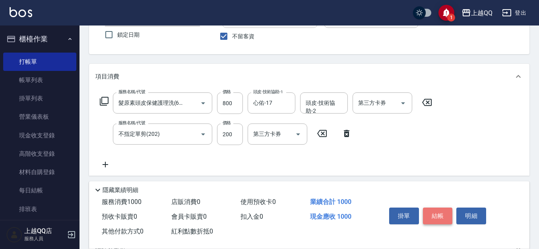
click at [438, 210] on button "結帳" at bounding box center [438, 215] width 30 height 17
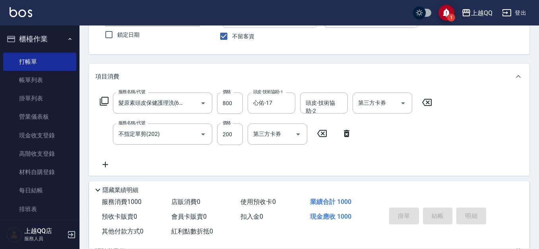
type input "[DATE] 18:59"
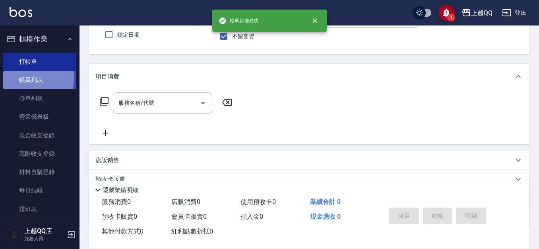
click at [23, 78] on link "帳單列表" at bounding box center [39, 80] width 73 height 18
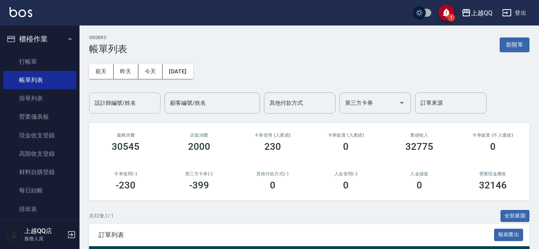
click at [101, 107] on input "設計師編號/姓名" at bounding box center [125, 103] width 64 height 14
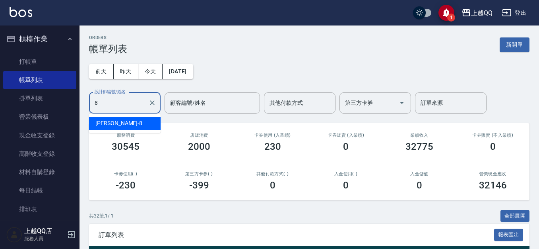
click at [103, 122] on span "[PERSON_NAME] -8" at bounding box center [118, 123] width 47 height 8
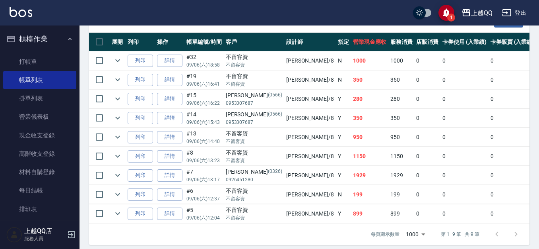
scroll to position [214, 0]
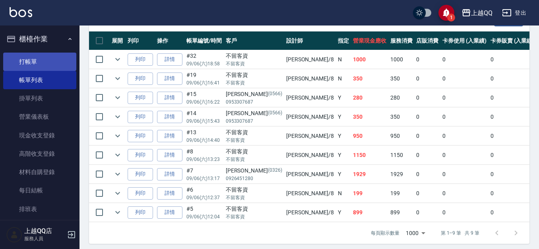
type input "[PERSON_NAME]-8"
click at [25, 57] on link "打帳單" at bounding box center [39, 61] width 73 height 18
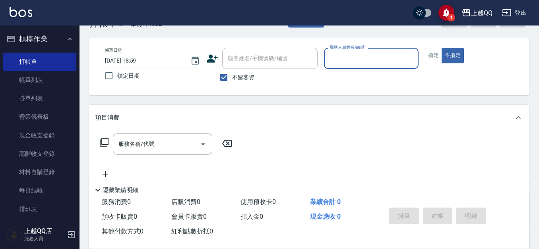
scroll to position [40, 0]
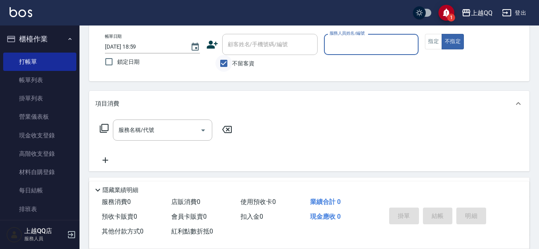
drag, startPoint x: 226, startPoint y: 69, endPoint x: 233, endPoint y: 56, distance: 15.1
click at [226, 68] on input "不留客資" at bounding box center [224, 63] width 17 height 17
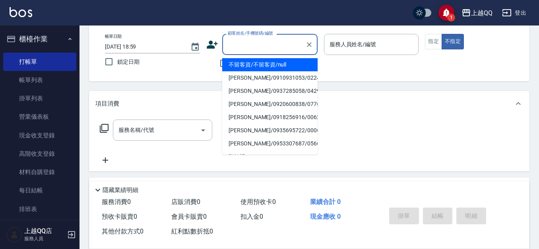
click at [239, 44] on input "顧客姓名/手機號碼/編號" at bounding box center [264, 44] width 76 height 14
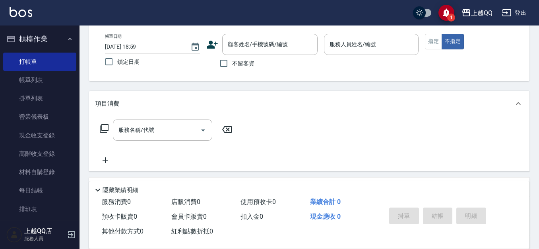
click at [359, 62] on p at bounding box center [371, 59] width 95 height 8
drag, startPoint x: 229, startPoint y: 66, endPoint x: 319, endPoint y: 38, distance: 94.5
click at [234, 63] on label "不留客資" at bounding box center [235, 63] width 39 height 17
click at [232, 63] on input "不留客資" at bounding box center [224, 63] width 17 height 17
checkbox input "true"
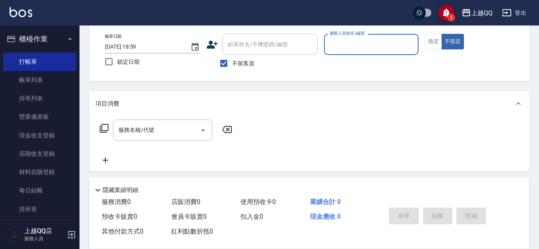
click at [336, 37] on div "服務人員姓名/編號" at bounding box center [371, 44] width 95 height 21
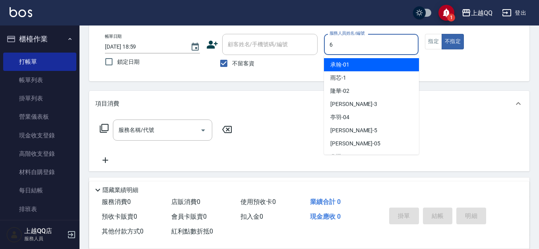
type input "欣樺-6"
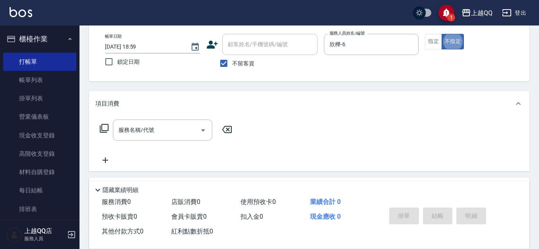
type button "false"
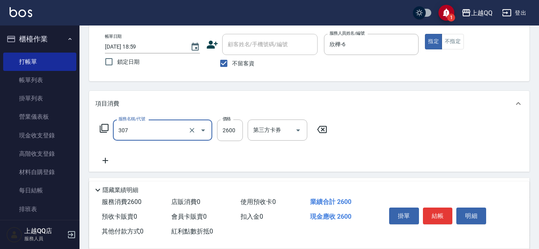
type input "設計燙髮2600(307)"
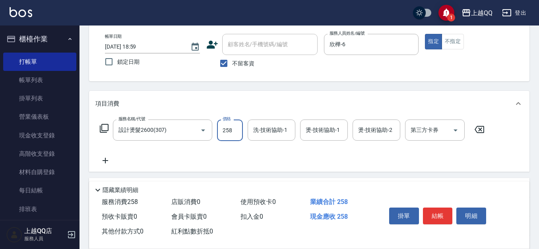
type input "2580"
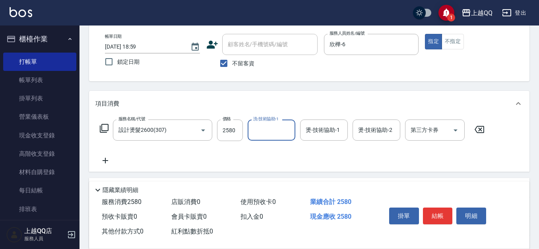
type input "2"
type input "[PERSON_NAME]-16"
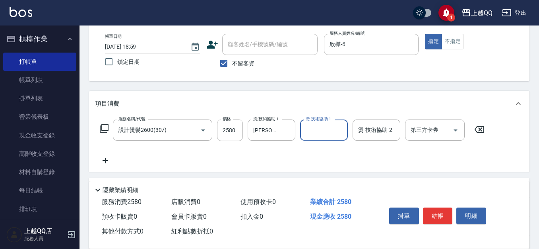
click at [286, 130] on icon "Clear" at bounding box center [287, 130] width 5 height 5
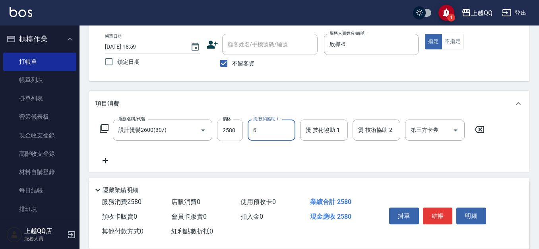
type input "欣樺-6"
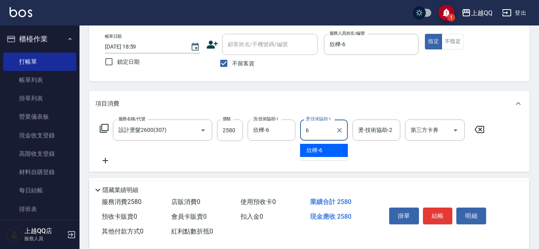
type input "欣樺-6"
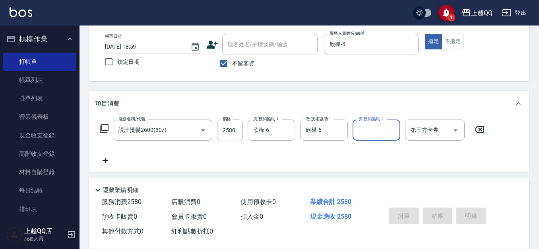
type input "[DATE] 19:16"
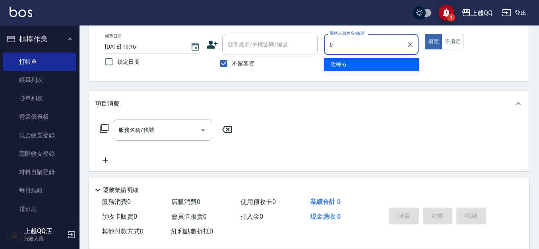
type input "欣樺-6"
type button "true"
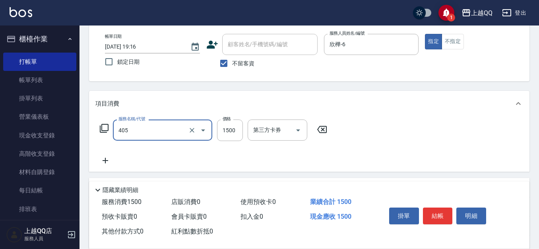
type input "設計染髮/網路(405)"
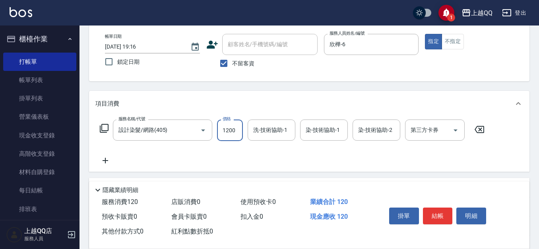
type input "1200"
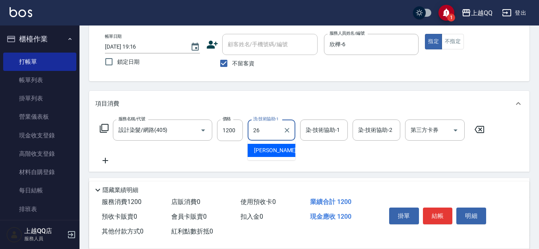
type input "2"
type input "[PERSON_NAME]-16"
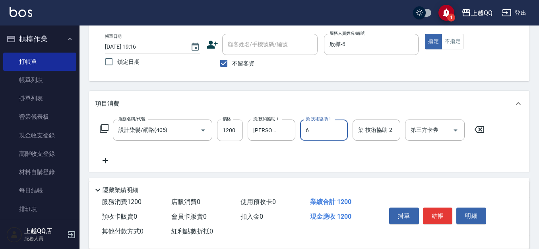
type input "欣樺-6"
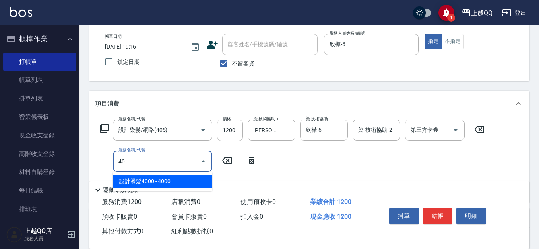
type input "4"
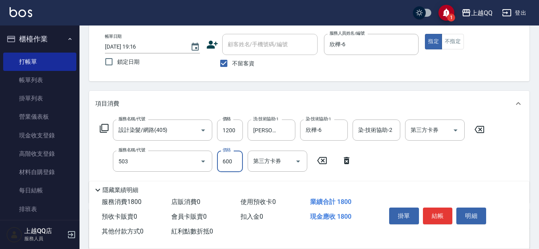
type input "小麥蛋白護髮(503)"
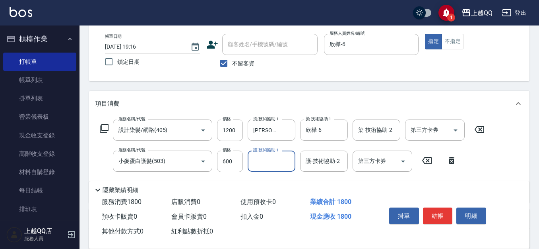
type input "3"
type input "[PERSON_NAME]-16"
click at [256, 162] on input "[PERSON_NAME]-16" at bounding box center [265, 161] width 29 height 14
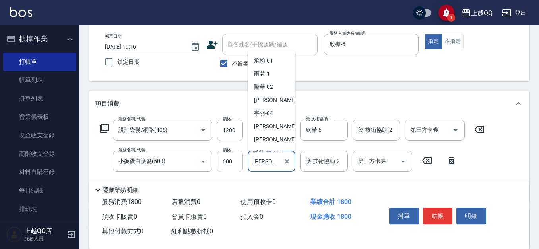
scroll to position [48, 0]
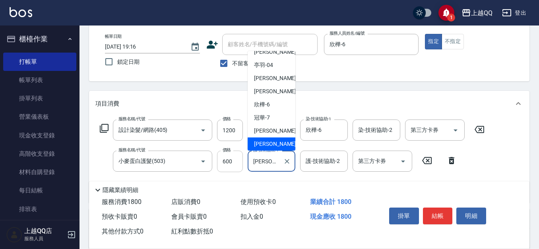
click at [233, 161] on input "600" at bounding box center [230, 160] width 26 height 21
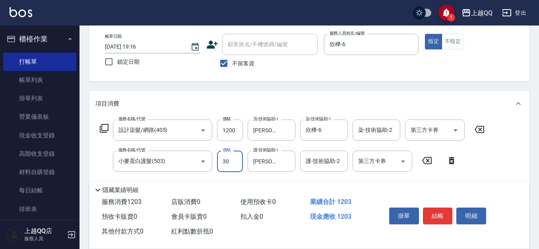
type input "300"
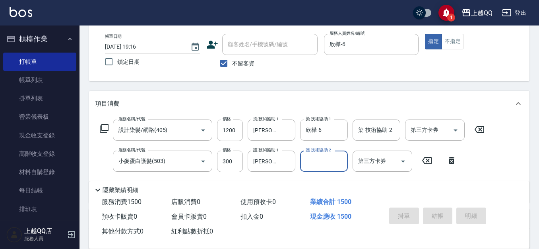
type input "[DATE] 19:17"
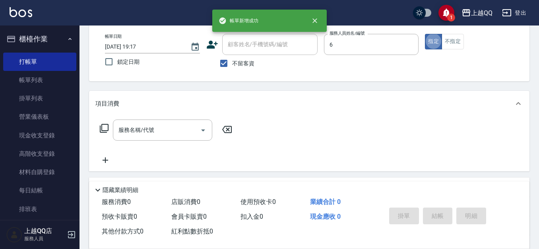
type input "欣樺-6"
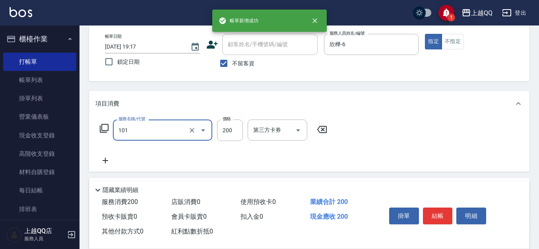
type input "洗髮(101)"
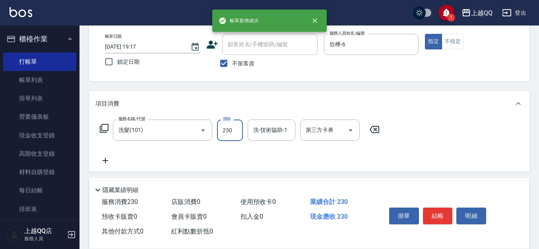
type input "230"
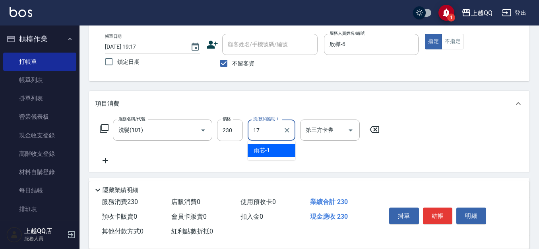
type input "心佑-17"
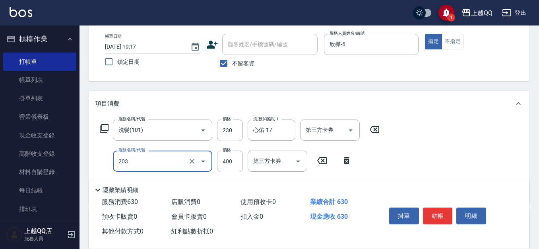
type input "指定單剪(203)"
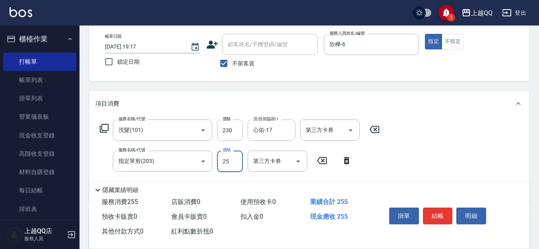
type input "25"
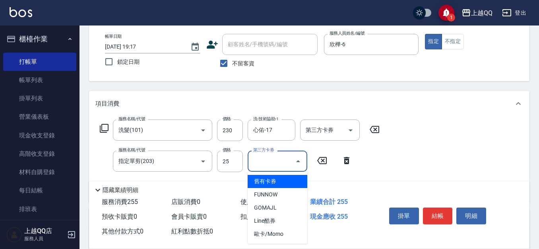
type input "舊有卡券"
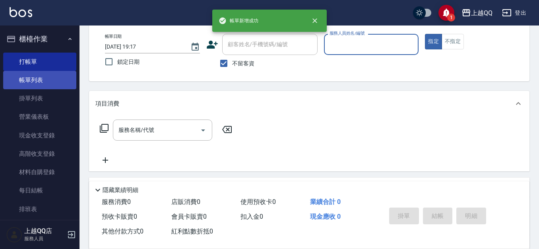
click at [30, 78] on link "帳單列表" at bounding box center [39, 80] width 73 height 18
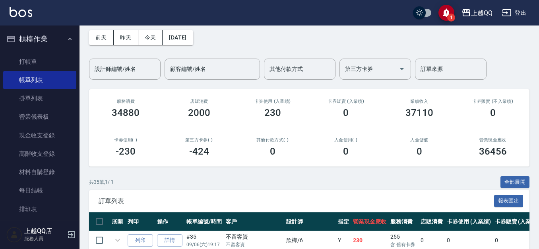
scroll to position [119, 0]
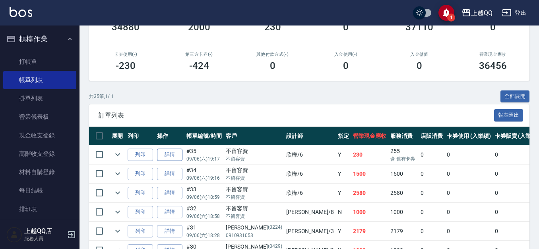
click at [176, 155] on link "詳情" at bounding box center [169, 154] width 25 height 12
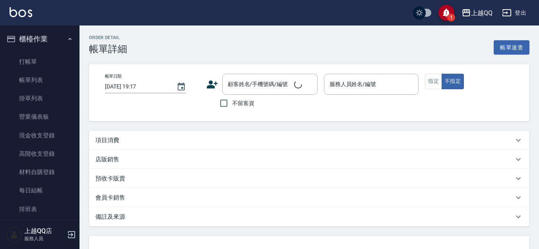
checkbox input "true"
type input "欣樺-6"
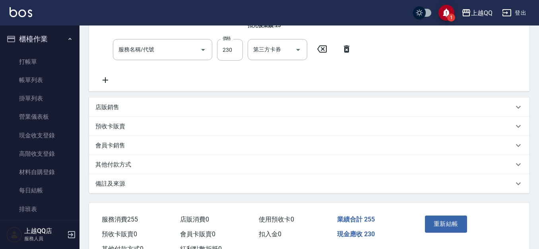
type input "指定單剪(203)"
type input "洗髮(101)"
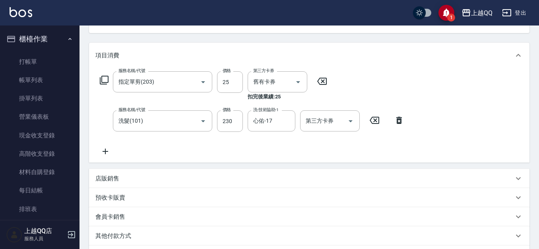
scroll to position [80, 0]
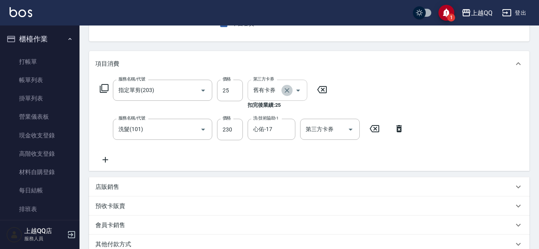
click at [290, 92] on icon "Clear" at bounding box center [287, 90] width 8 height 8
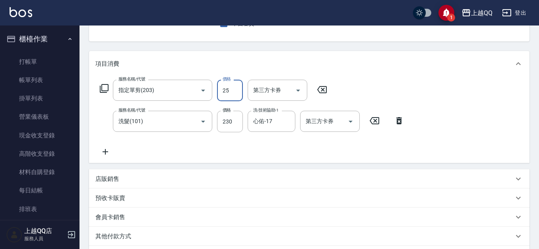
click at [234, 90] on input "25" at bounding box center [230, 90] width 26 height 21
type input "250"
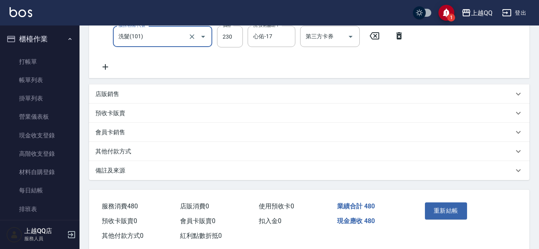
scroll to position [181, 0]
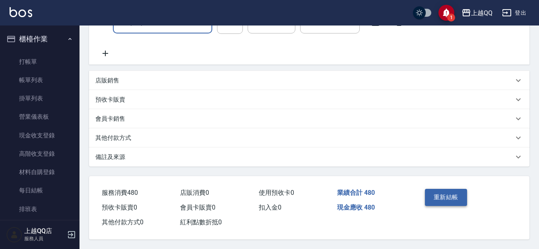
click at [449, 190] on button "重新結帳" at bounding box center [446, 196] width 42 height 17
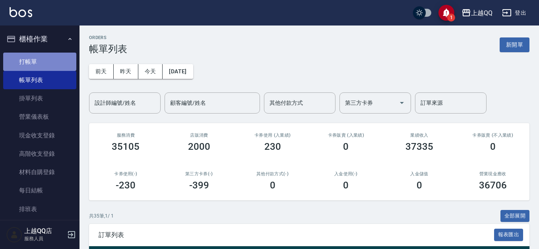
click at [57, 65] on link "打帳單" at bounding box center [39, 61] width 73 height 18
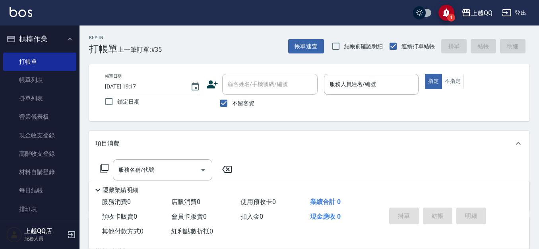
click at [237, 98] on label "不留客資" at bounding box center [235, 103] width 39 height 17
click at [232, 98] on input "不留客資" at bounding box center [224, 103] width 17 height 17
checkbox input "false"
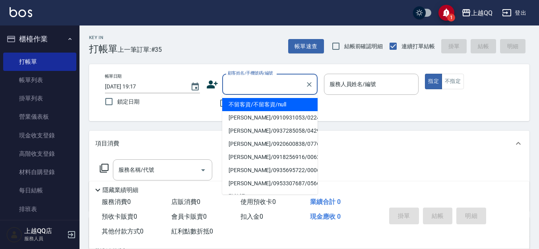
click at [245, 90] on input "顧客姓名/手機號碼/編號" at bounding box center [264, 84] width 76 height 14
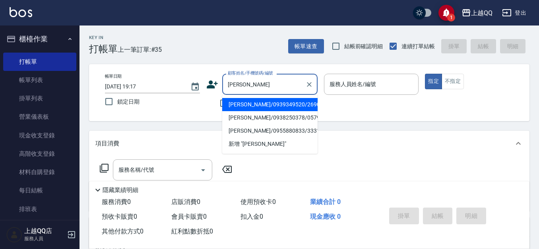
click at [258, 106] on li "[PERSON_NAME]/0939349520/2690" at bounding box center [269, 104] width 95 height 13
type input "[PERSON_NAME]/0939349520/2690"
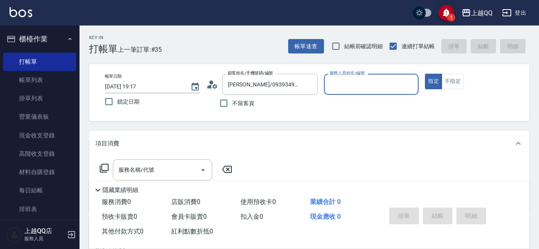
type input "欣樺-6"
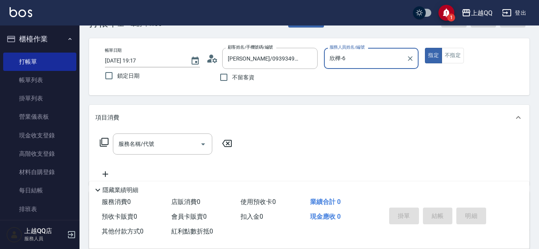
scroll to position [40, 0]
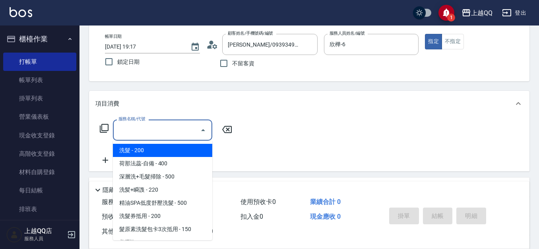
click at [159, 129] on input "服務名稱/代號" at bounding box center [157, 130] width 80 height 14
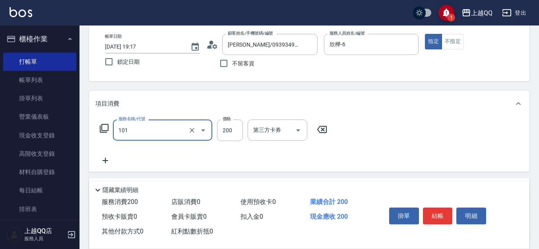
type input "洗髮(101)"
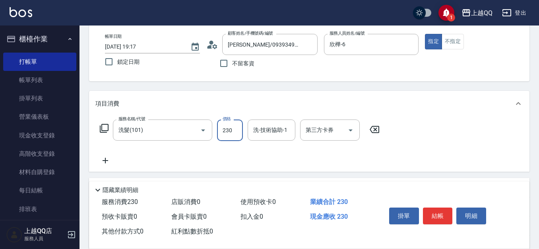
type input "230"
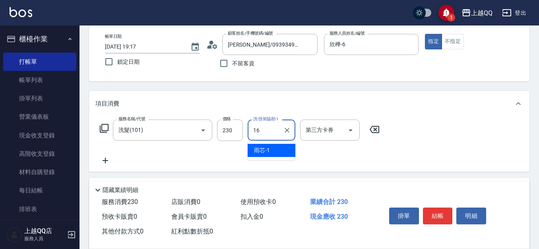
type input "[PERSON_NAME]-16"
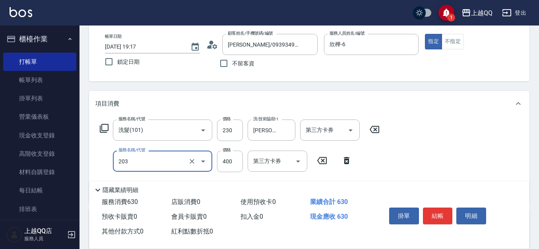
type input "指定單剪(203)"
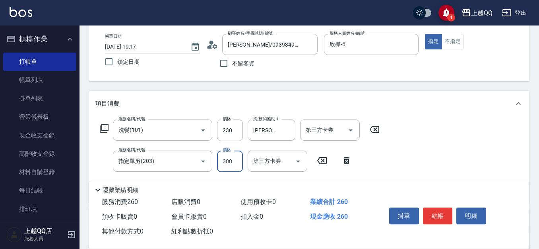
type input "300"
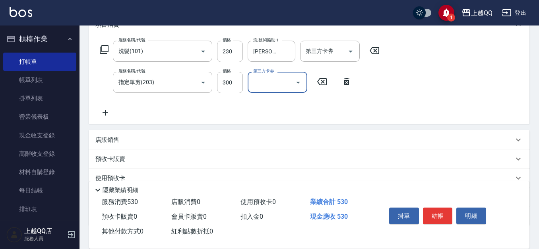
scroll to position [119, 0]
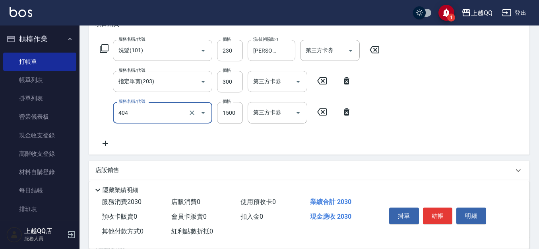
type input "設計染髮(404)"
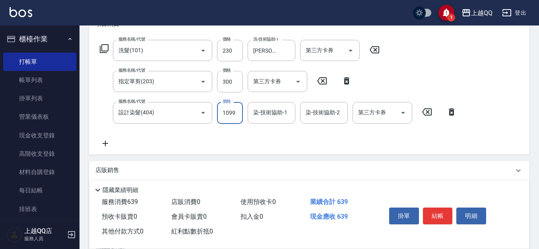
type input "1099"
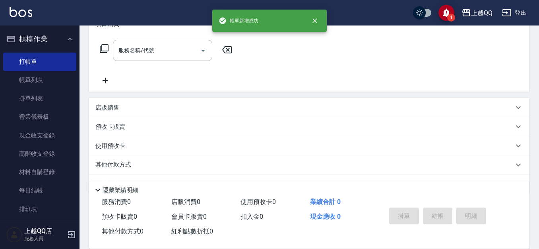
scroll to position [0, 0]
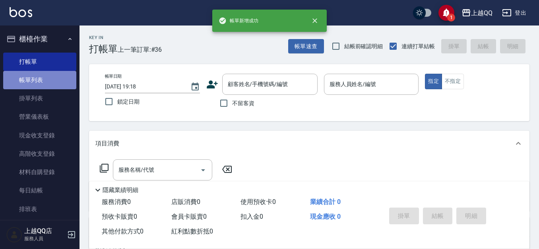
click at [44, 72] on link "帳單列表" at bounding box center [39, 80] width 73 height 18
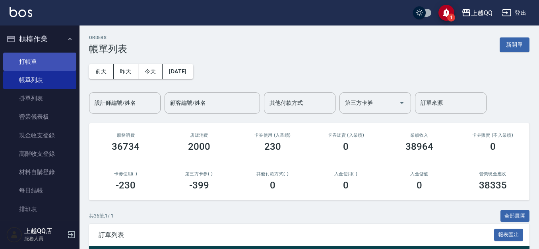
click at [49, 62] on link "打帳單" at bounding box center [39, 61] width 73 height 18
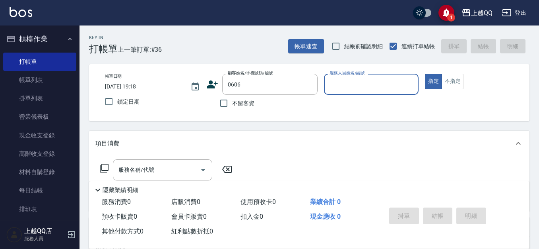
click at [425, 74] on button "指定" at bounding box center [433, 82] width 17 height 16
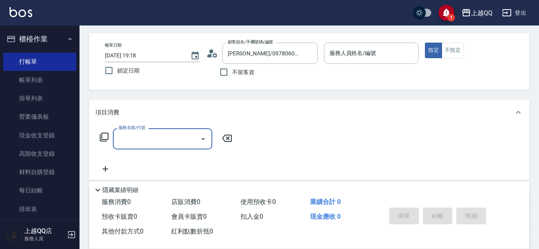
scroll to position [40, 0]
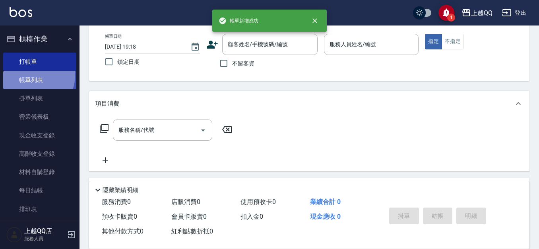
click at [32, 75] on link "帳單列表" at bounding box center [39, 80] width 73 height 18
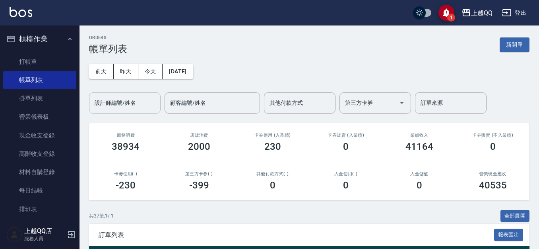
click at [121, 109] on input "設計師編號/姓名" at bounding box center [125, 103] width 64 height 14
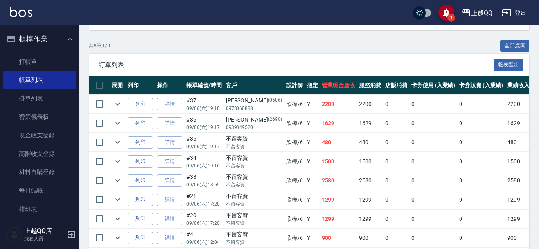
scroll to position [225, 0]
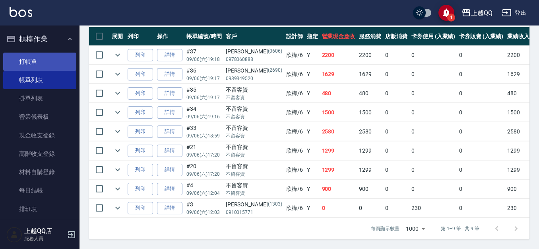
click at [57, 66] on link "打帳單" at bounding box center [39, 61] width 73 height 18
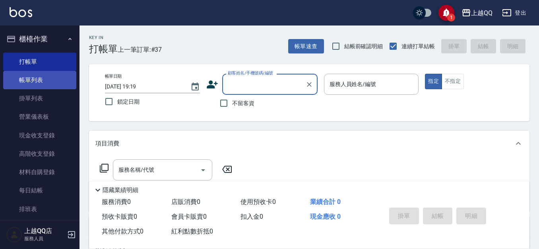
click at [35, 73] on link "帳單列表" at bounding box center [39, 80] width 73 height 18
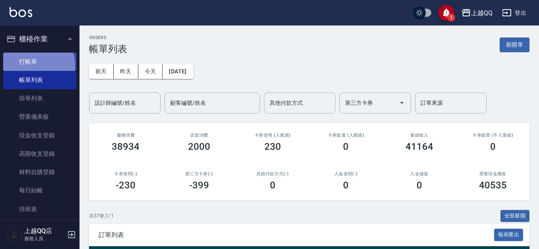
click at [30, 66] on link "打帳單" at bounding box center [39, 61] width 73 height 18
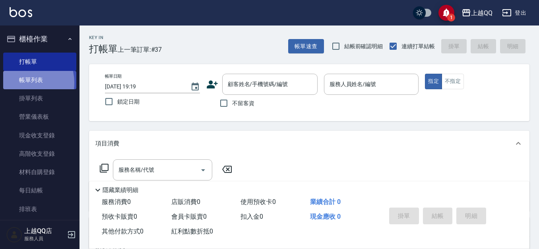
click at [21, 83] on link "帳單列表" at bounding box center [39, 80] width 73 height 18
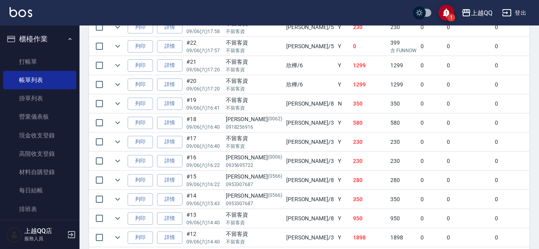
scroll to position [517, 0]
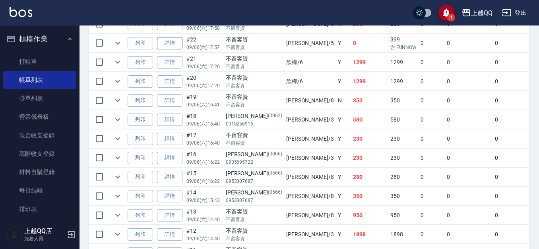
click at [166, 38] on link "詳情" at bounding box center [169, 43] width 25 height 12
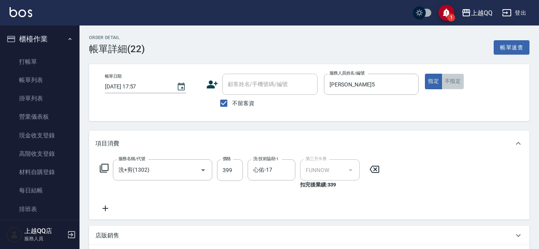
click at [459, 78] on button "不指定" at bounding box center [453, 82] width 22 height 16
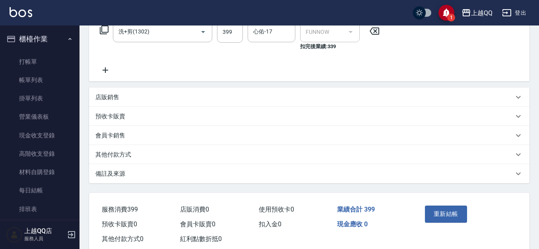
scroll to position [158, 0]
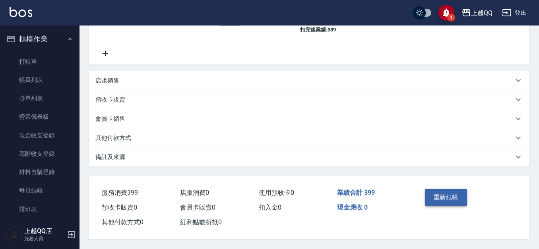
click at [451, 190] on button "重新結帳" at bounding box center [446, 196] width 42 height 17
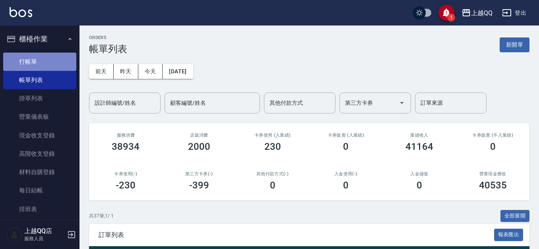
click at [43, 64] on link "打帳單" at bounding box center [39, 61] width 73 height 18
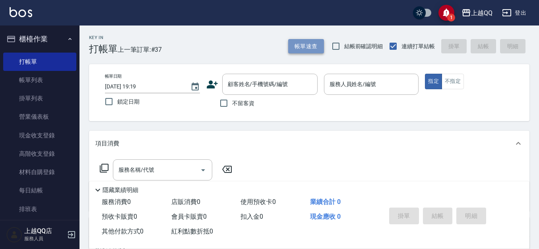
click at [305, 39] on button "帳單速查" at bounding box center [306, 46] width 36 height 15
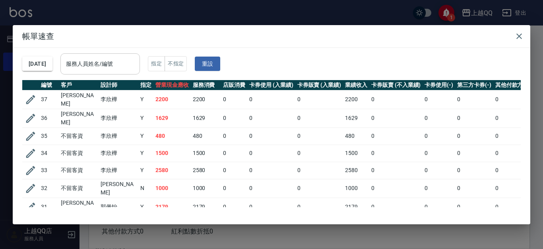
click at [136, 58] on input "服務人員姓名/編號" at bounding box center [100, 64] width 72 height 14
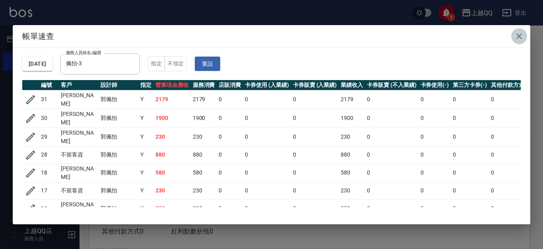
click at [522, 33] on icon "button" at bounding box center [520, 36] width 6 height 6
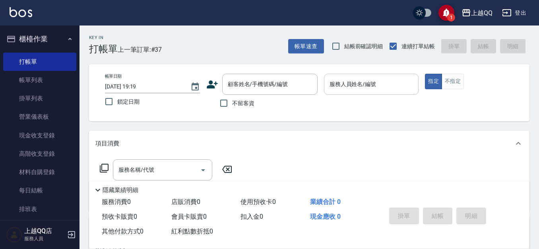
click at [367, 91] on input "服務人員姓名/編號" at bounding box center [372, 84] width 88 height 14
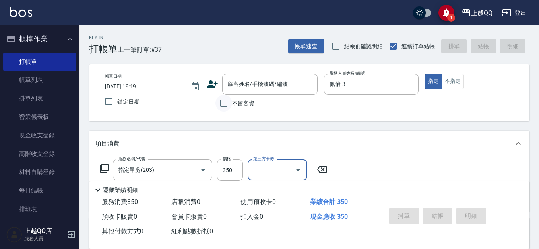
click at [221, 109] on input "不留客資" at bounding box center [224, 103] width 17 height 17
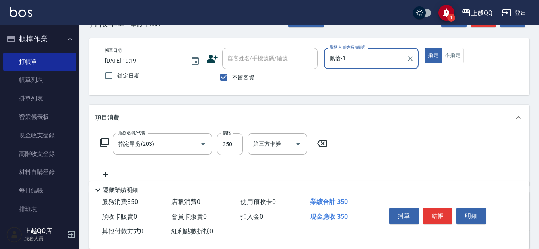
scroll to position [40, 0]
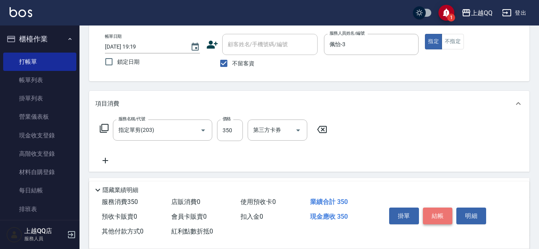
click at [447, 208] on button "結帳" at bounding box center [438, 215] width 30 height 17
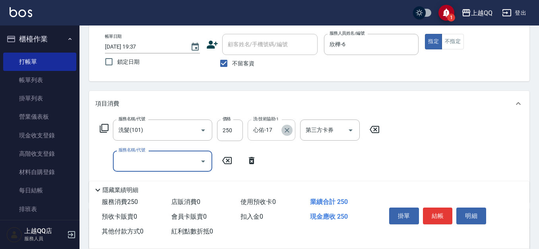
click at [285, 130] on icon "Clear" at bounding box center [287, 130] width 8 height 8
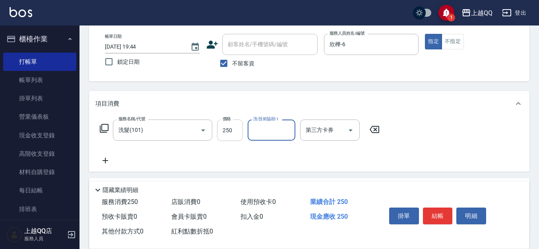
click at [232, 126] on input "250" at bounding box center [230, 129] width 26 height 21
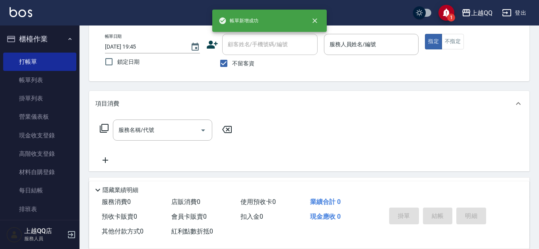
drag, startPoint x: 232, startPoint y: 68, endPoint x: 236, endPoint y: 48, distance: 20.6
click at [232, 67] on label "不留客資" at bounding box center [235, 63] width 39 height 17
click at [232, 67] on input "不留客資" at bounding box center [224, 63] width 17 height 17
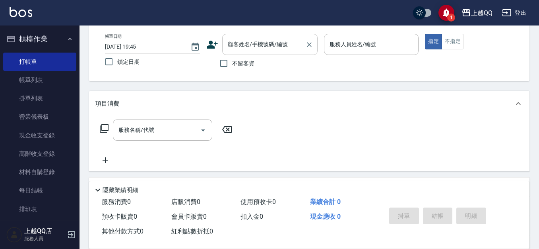
click at [236, 47] on div "顧客姓名/手機號碼/編號 顧客姓名/手機號碼/編號" at bounding box center [269, 44] width 95 height 21
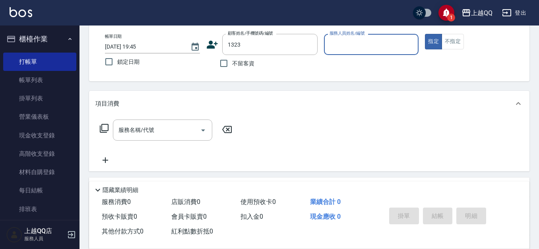
click at [425, 34] on button "指定" at bounding box center [433, 42] width 17 height 16
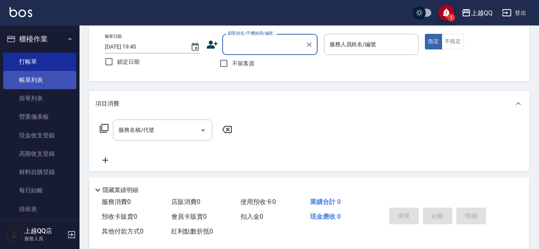
click at [43, 76] on link "帳單列表" at bounding box center [39, 80] width 73 height 18
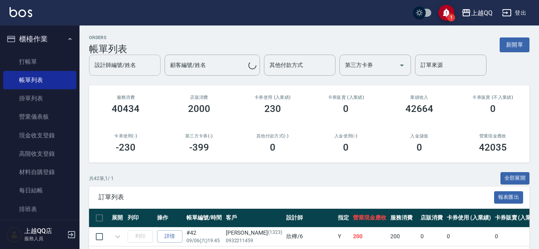
click at [124, 58] on input "設計師編號/姓名" at bounding box center [125, 65] width 64 height 14
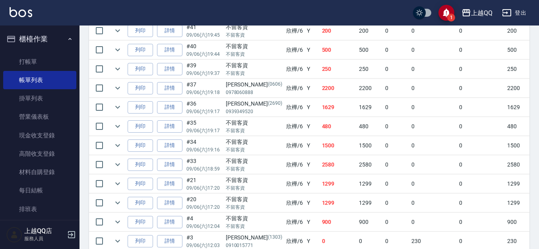
scroll to position [111, 0]
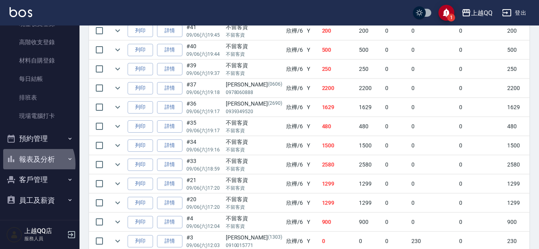
click at [31, 163] on button "報表及分析" at bounding box center [39, 159] width 73 height 21
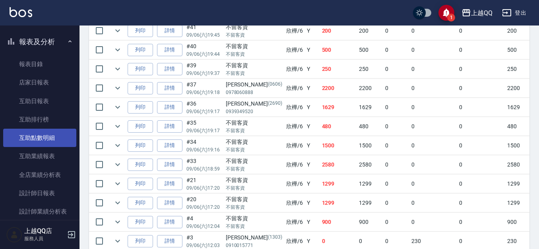
scroll to position [231, 0]
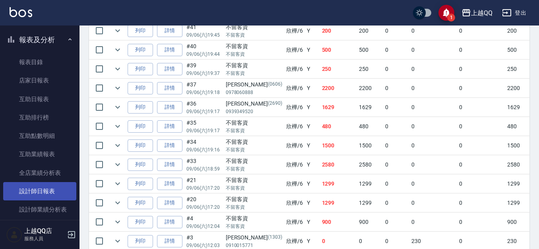
click at [39, 190] on link "設計師日報表" at bounding box center [39, 191] width 73 height 18
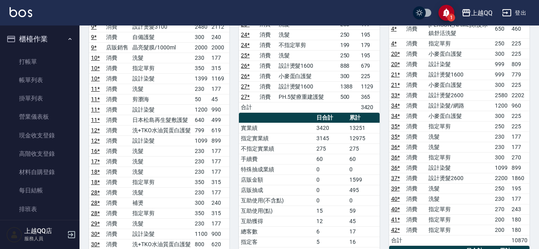
scroll to position [119, 0]
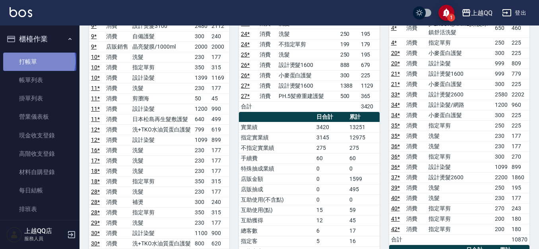
click at [39, 61] on link "打帳單" at bounding box center [39, 61] width 73 height 18
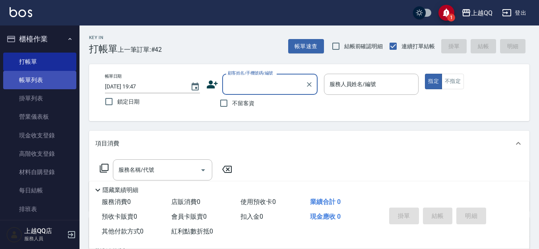
click at [49, 73] on link "帳單列表" at bounding box center [39, 80] width 73 height 18
click at [47, 79] on link "帳單列表" at bounding box center [39, 80] width 73 height 18
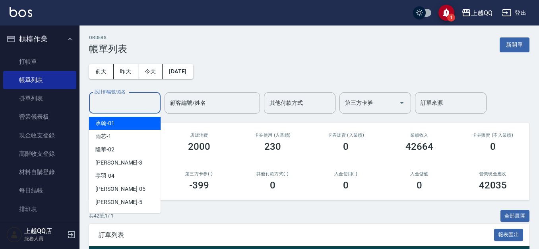
click at [105, 100] on input "設計師編號/姓名" at bounding box center [125, 103] width 64 height 14
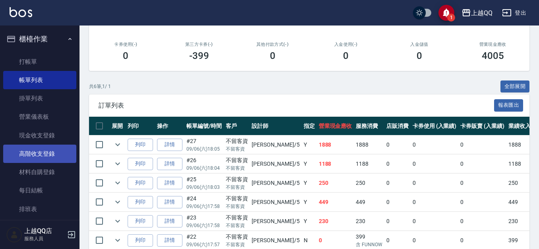
scroll to position [89, 0]
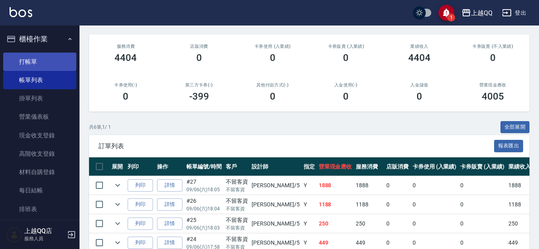
click at [26, 65] on link "打帳單" at bounding box center [39, 61] width 73 height 18
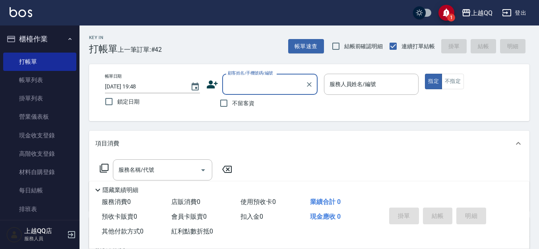
click at [249, 101] on span "不留客資" at bounding box center [243, 103] width 22 height 8
click at [232, 101] on input "不留客資" at bounding box center [224, 103] width 17 height 17
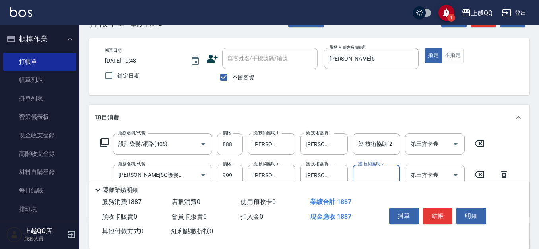
scroll to position [40, 0]
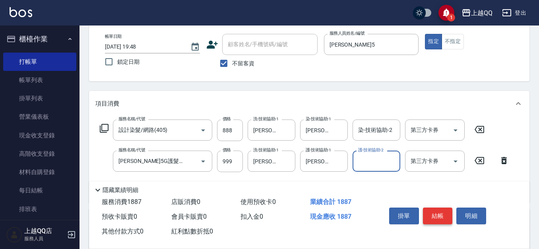
click at [443, 216] on button "結帳" at bounding box center [438, 215] width 30 height 17
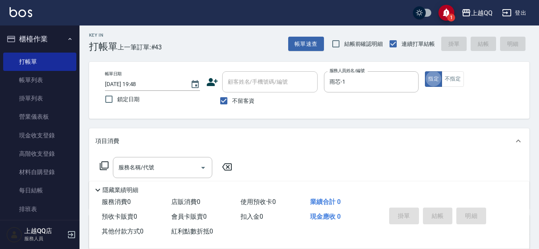
scroll to position [0, 0]
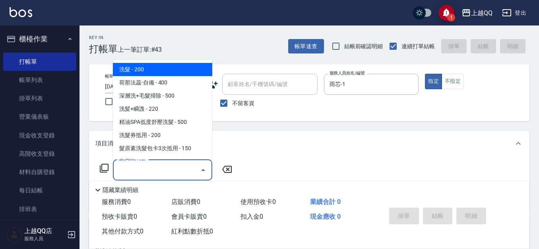
click at [140, 175] on input "服務名稱/代號" at bounding box center [157, 170] width 80 height 14
click at [181, 173] on input "服務名稱/代號" at bounding box center [157, 170] width 80 height 14
click at [169, 175] on input "服務名稱/代號" at bounding box center [157, 170] width 80 height 14
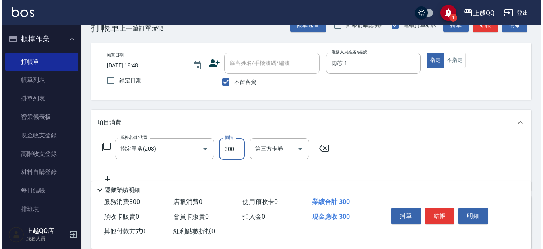
scroll to position [40, 0]
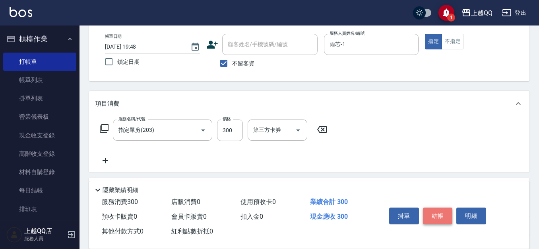
click at [441, 217] on button "結帳" at bounding box center [438, 215] width 30 height 17
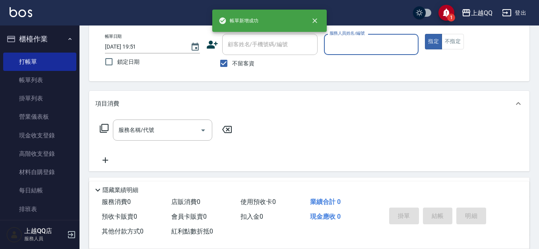
drag, startPoint x: 380, startPoint y: 49, endPoint x: 448, endPoint y: 60, distance: 69.4
click at [383, 47] on input "服務人員姓名/編號" at bounding box center [372, 44] width 88 height 14
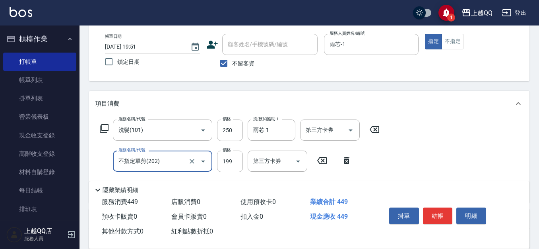
click at [383, 89] on div "Key In 打帳單 上一筆訂單:#44 帳單速查 結帳前確認明細 連續打單結帳 掛單 結帳 明細 帳單日期 [DATE] 19:51 鎖定日期 顧客姓名/手…" at bounding box center [310, 174] width 460 height 376
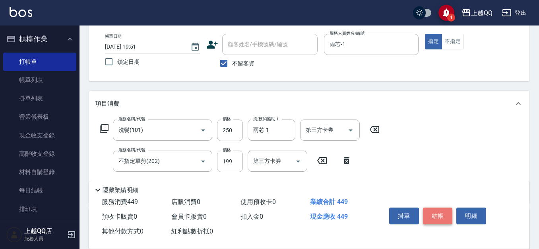
click at [446, 212] on button "結帳" at bounding box center [438, 215] width 30 height 17
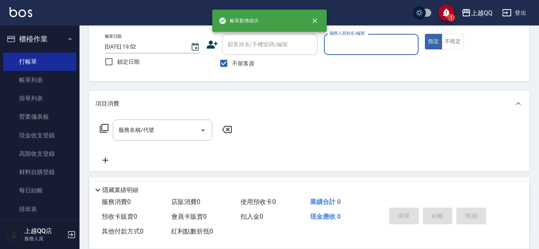
drag, startPoint x: 346, startPoint y: 40, endPoint x: 359, endPoint y: 40, distance: 12.3
click at [348, 40] on input "服務人員姓名/編號" at bounding box center [372, 44] width 88 height 14
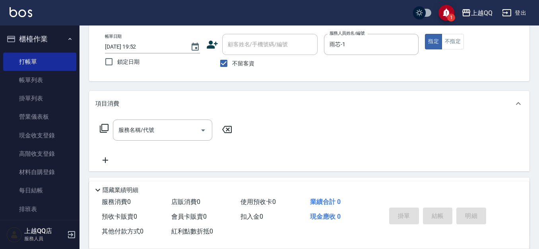
click at [106, 128] on icon at bounding box center [104, 128] width 10 height 10
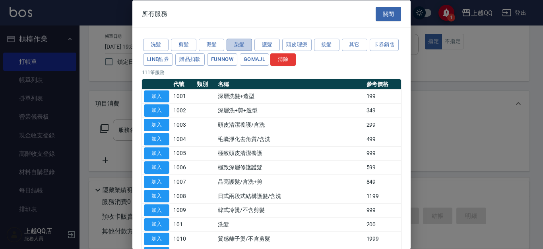
click at [232, 42] on button "染髮" at bounding box center [239, 45] width 25 height 12
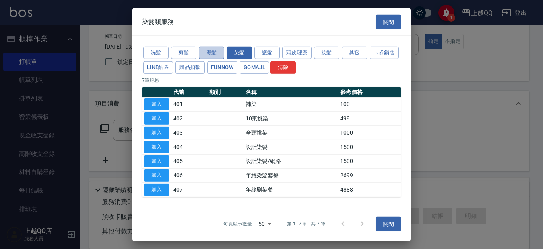
click at [214, 49] on button "燙髮" at bounding box center [211, 53] width 25 height 12
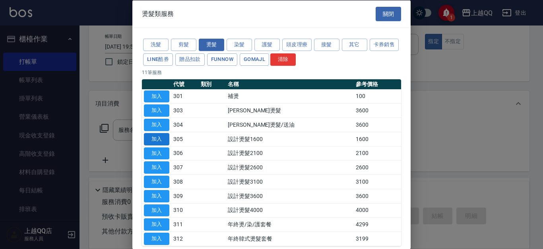
click at [167, 142] on button "加入" at bounding box center [156, 138] width 25 height 12
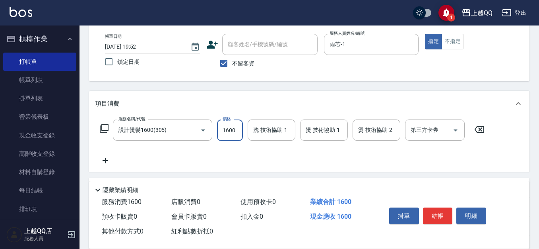
click at [239, 138] on input "1600" at bounding box center [230, 129] width 26 height 21
click at [107, 127] on icon at bounding box center [104, 128] width 10 height 10
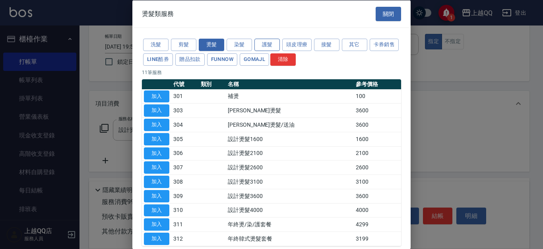
click at [271, 44] on button "護髮" at bounding box center [267, 45] width 25 height 12
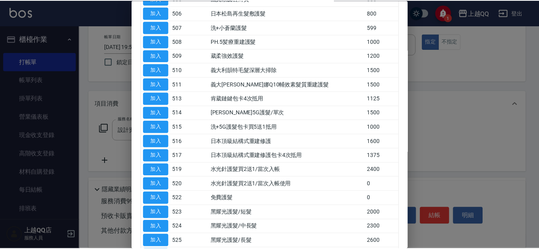
scroll to position [159, 0]
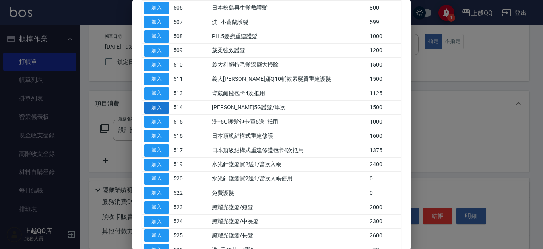
click at [158, 105] on button "加入" at bounding box center [156, 107] width 25 height 12
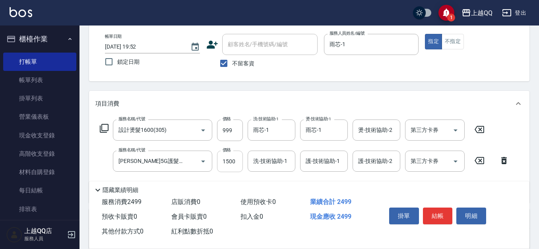
click at [224, 164] on input "1500" at bounding box center [230, 160] width 26 height 21
click at [442, 215] on button "結帳" at bounding box center [438, 215] width 30 height 17
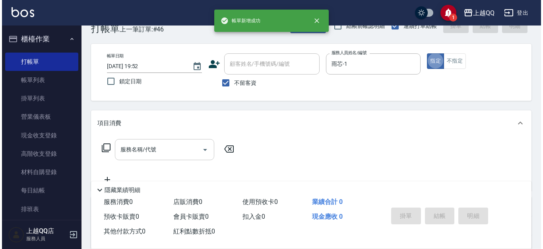
scroll to position [40, 0]
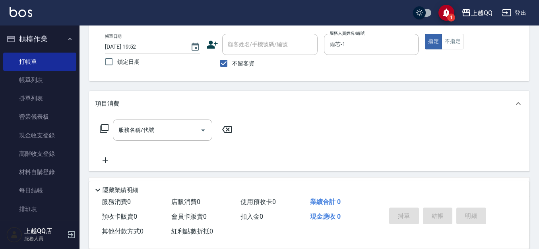
click at [104, 127] on icon at bounding box center [104, 128] width 10 height 10
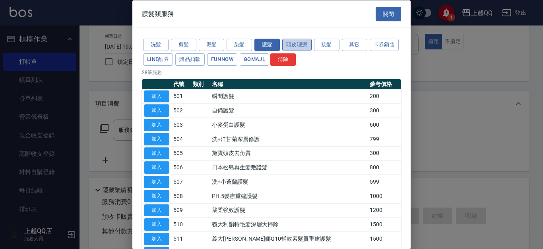
click at [288, 41] on button "頭皮理療" at bounding box center [296, 45] width 29 height 12
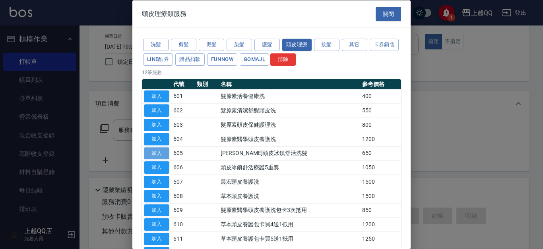
click at [154, 153] on button "加入" at bounding box center [156, 153] width 25 height 12
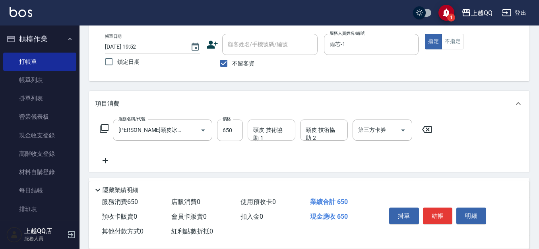
click at [255, 132] on div "頭皮-技術協助-1 頭皮-技術協助-1" at bounding box center [272, 129] width 48 height 21
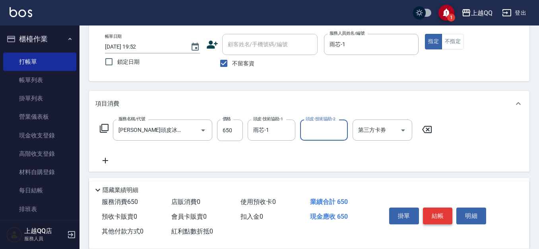
click at [434, 207] on button "結帳" at bounding box center [438, 215] width 30 height 17
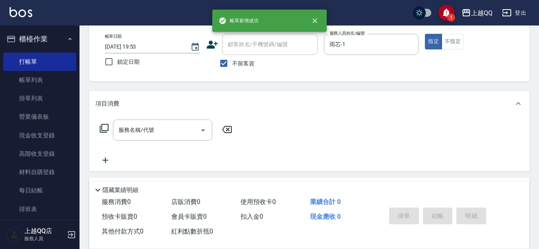
click at [103, 131] on icon at bounding box center [104, 128] width 9 height 9
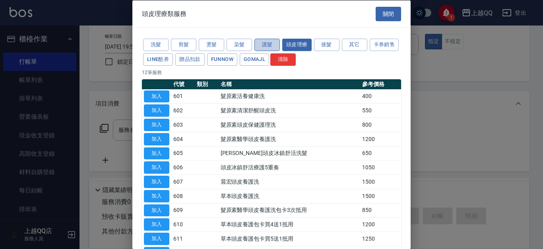
click at [264, 41] on button "護髮" at bounding box center [267, 45] width 25 height 12
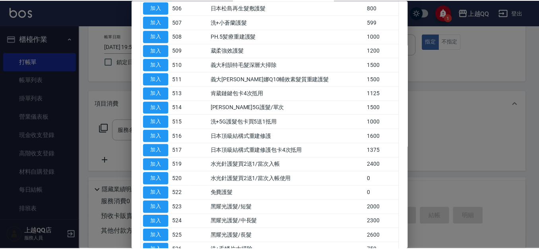
scroll to position [119, 0]
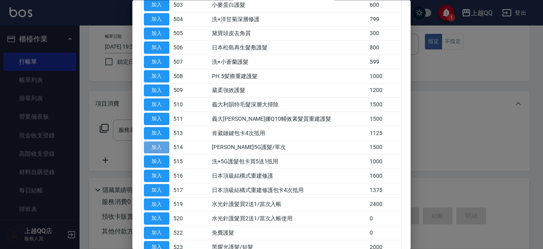
click at [161, 147] on button "加入" at bounding box center [156, 147] width 25 height 12
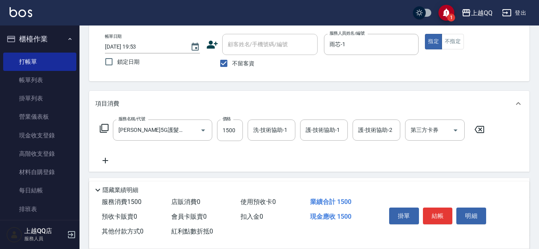
click at [104, 126] on icon at bounding box center [104, 128] width 10 height 10
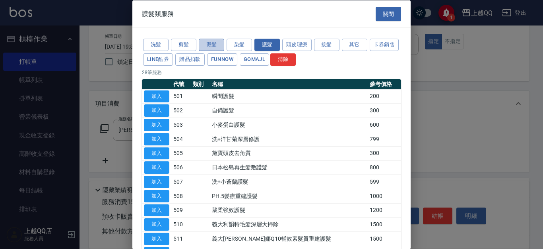
click at [216, 44] on button "燙髮" at bounding box center [211, 45] width 25 height 12
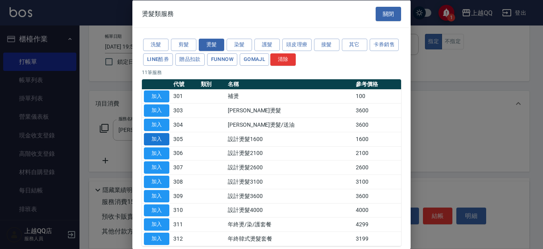
click at [154, 142] on button "加入" at bounding box center [156, 138] width 25 height 12
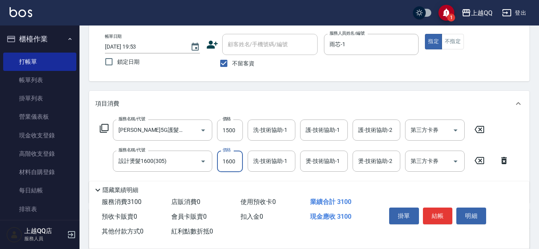
click at [231, 162] on input "1600" at bounding box center [230, 160] width 26 height 21
click at [232, 126] on input "1500" at bounding box center [230, 129] width 26 height 21
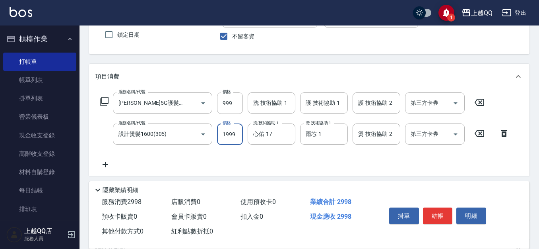
scroll to position [80, 0]
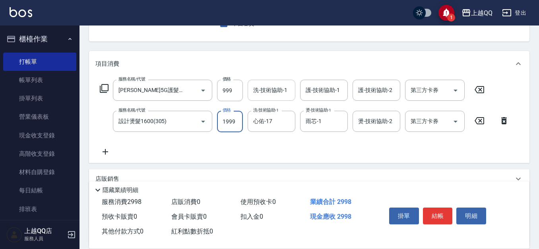
click at [282, 81] on div "洗-技術協助-1" at bounding box center [272, 90] width 48 height 21
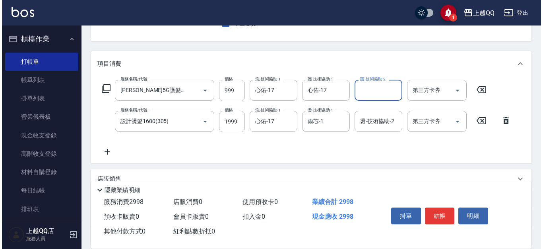
scroll to position [0, 0]
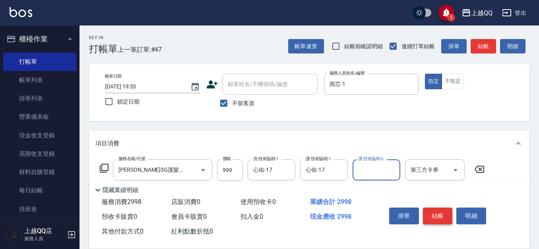
click at [444, 209] on button "結帳" at bounding box center [438, 215] width 30 height 17
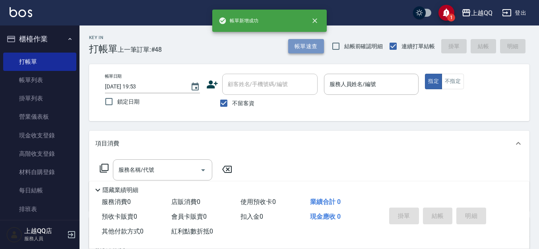
click at [313, 45] on button "帳單速查" at bounding box center [306, 46] width 36 height 15
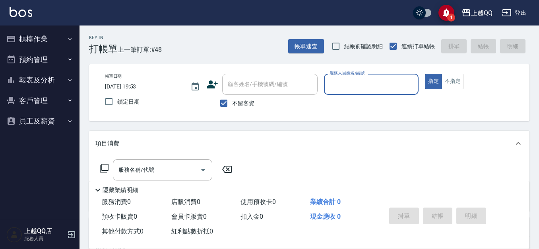
click at [297, 54] on div "Key In 打帳單 上一筆訂單:#48 帳單速查 結帳前確認明細 連續打單結帳 掛單 結帳 明細 帳單日期 [DATE] 19:53 鎖定日期 顧客姓名/手…" at bounding box center [310, 197] width 460 height 344
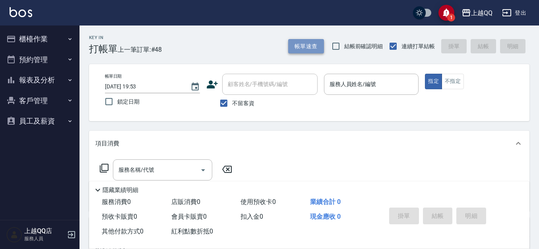
click at [299, 50] on button "帳單速查" at bounding box center [306, 46] width 36 height 15
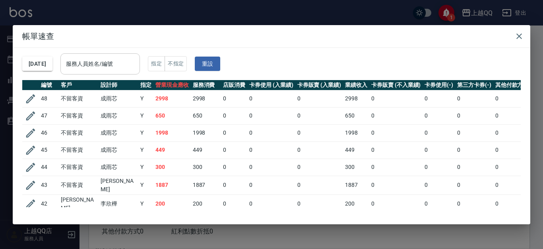
click at [115, 58] on div "服務人員姓名/編號 服務人員姓名/編號" at bounding box center [100, 63] width 80 height 21
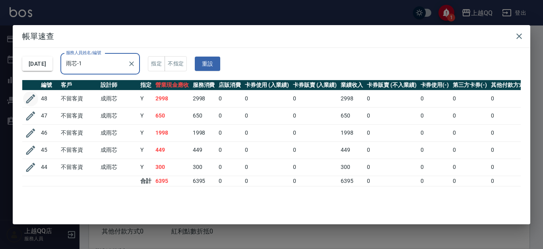
type input "雨芯-1"
click at [27, 98] on icon "button" at bounding box center [31, 99] width 12 height 12
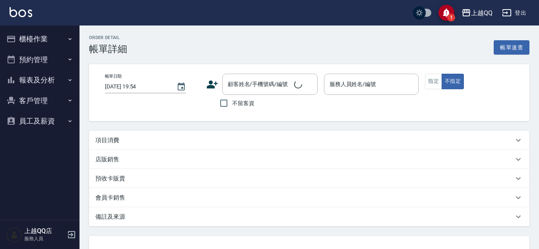
type input "[DATE] 19:53"
checkbox input "true"
type input "雨芯-1"
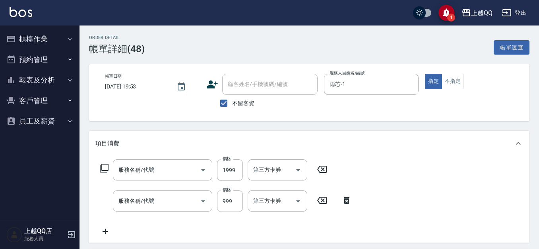
type input "設計燙髮1600(305)"
type input "[PERSON_NAME]5G護髮/單次(514)"
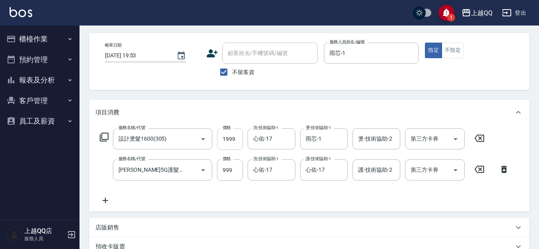
scroll to position [40, 0]
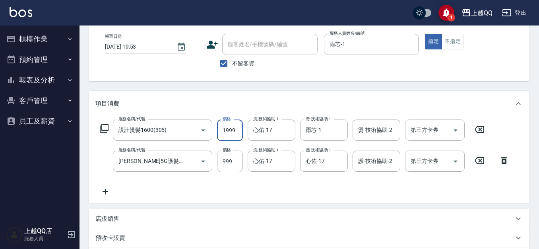
click at [239, 135] on input "1999" at bounding box center [230, 129] width 26 height 21
type input "2000"
click at [223, 158] on input "999" at bounding box center [230, 160] width 26 height 21
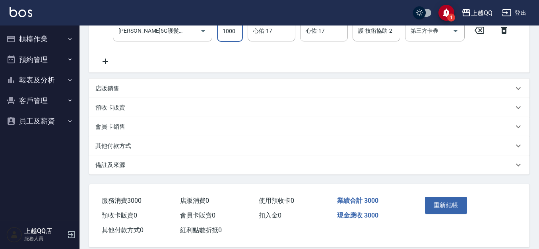
scroll to position [181, 0]
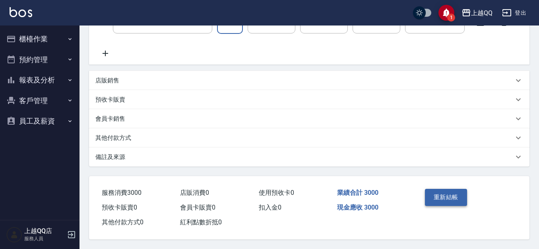
type input "1000"
click at [431, 188] on button "重新結帳" at bounding box center [446, 196] width 42 height 17
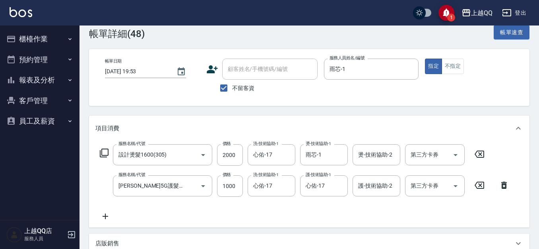
scroll to position [0, 0]
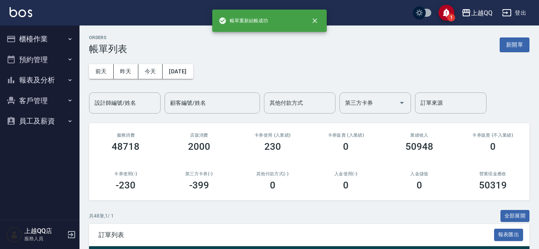
click at [70, 37] on icon "button" at bounding box center [70, 39] width 6 height 6
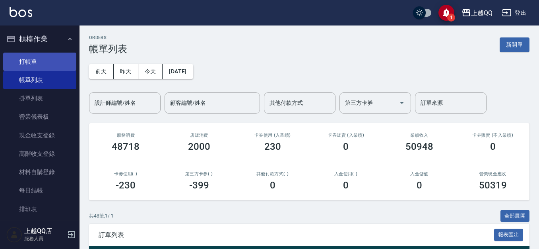
click at [50, 67] on link "打帳單" at bounding box center [39, 61] width 73 height 18
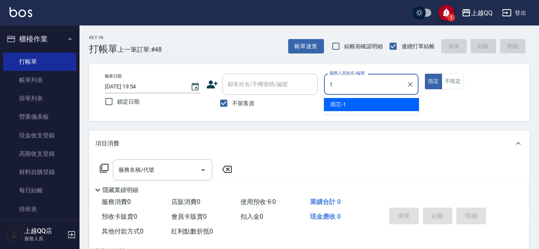
type input "雨芯-1"
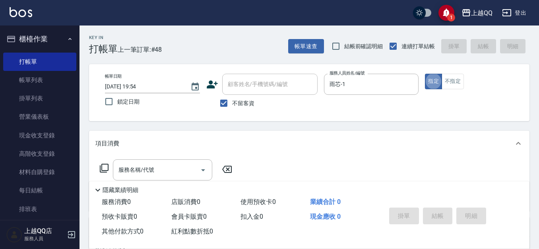
type button "true"
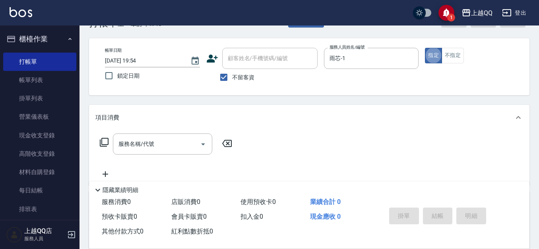
scroll to position [40, 0]
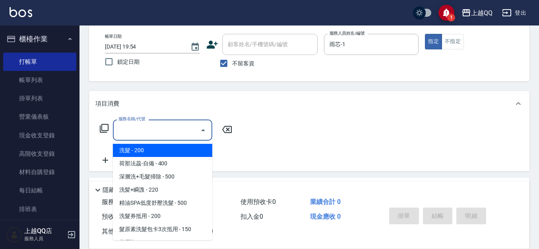
click at [134, 125] on div "服務名稱/代號 服務名稱/代號" at bounding box center [162, 129] width 99 height 21
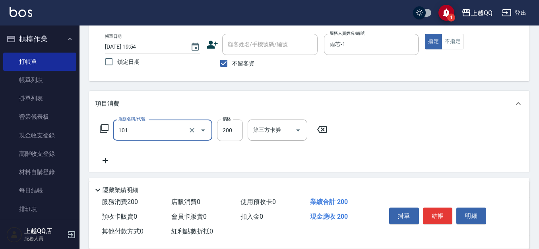
type input "洗髮(101)"
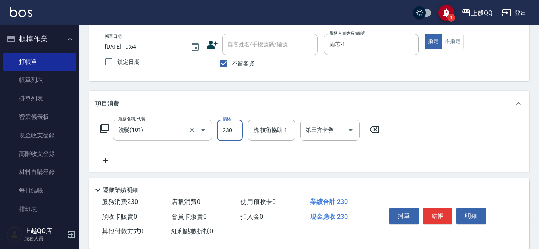
type input "230"
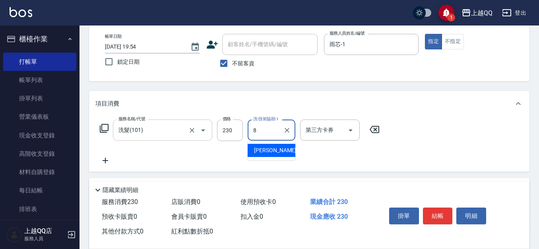
type input "[PERSON_NAME]-8"
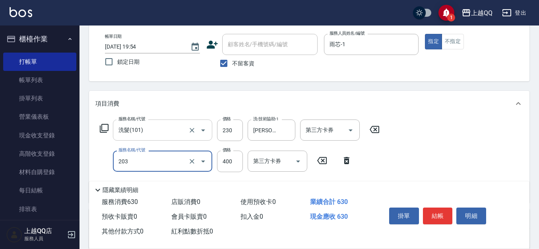
type input "指定單剪(203)"
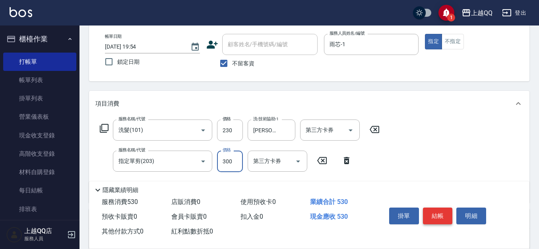
type input "300"
click at [447, 207] on button "結帳" at bounding box center [438, 215] width 30 height 17
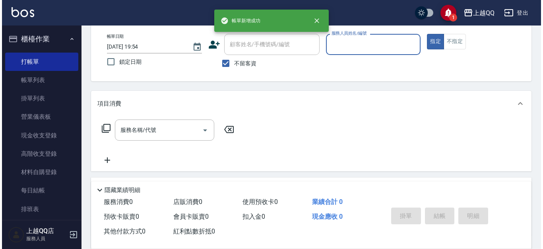
scroll to position [0, 0]
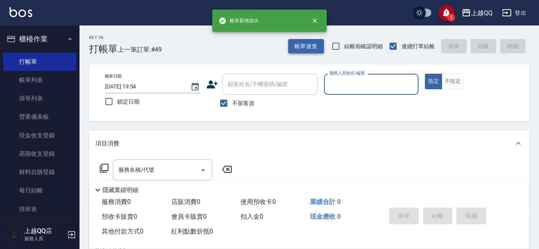
click at [303, 52] on button "帳單速查" at bounding box center [306, 46] width 36 height 15
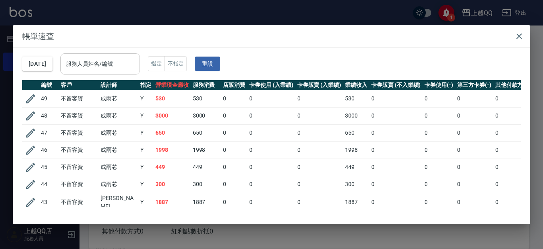
click at [127, 66] on input "服務人員姓名/編號" at bounding box center [100, 64] width 72 height 14
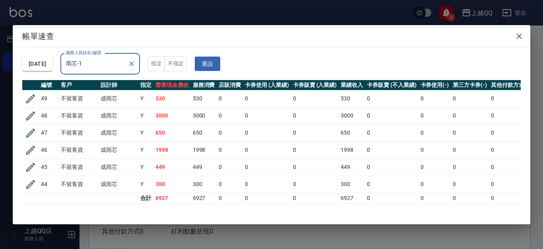
scroll to position [3, 0]
type input "雨"
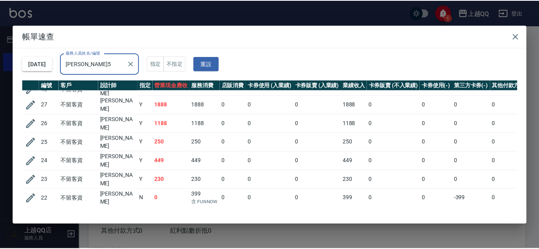
scroll to position [21, 0]
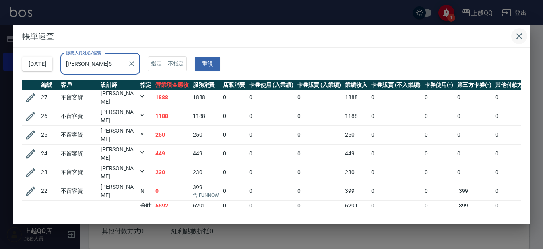
type input "[PERSON_NAME]5"
click at [519, 33] on icon "button" at bounding box center [520, 36] width 10 height 10
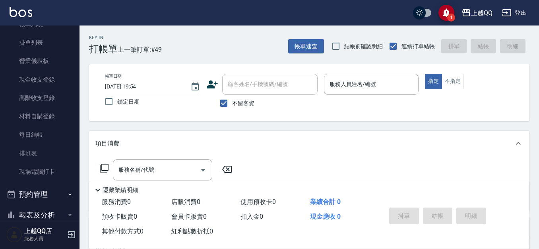
scroll to position [111, 0]
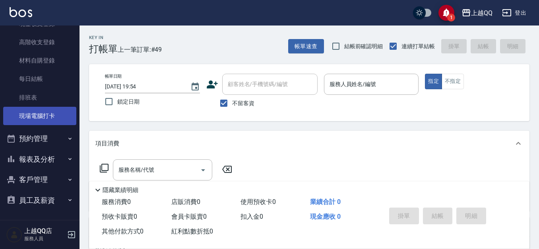
click at [48, 116] on link "現場電腦打卡" at bounding box center [39, 116] width 73 height 18
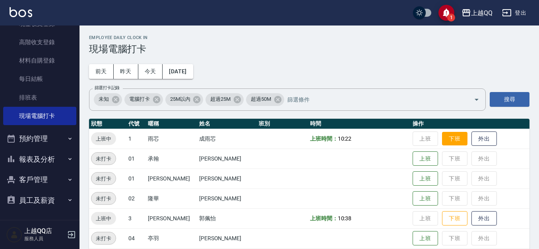
click at [444, 144] on button "下班" at bounding box center [454, 139] width 25 height 14
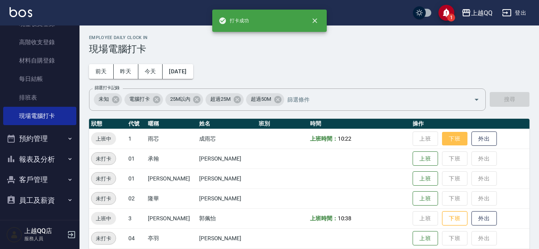
click at [449, 135] on button "下班" at bounding box center [454, 139] width 25 height 14
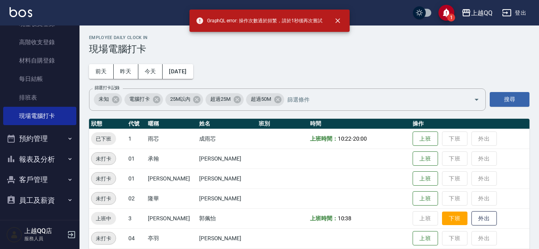
click at [442, 217] on button "下班" at bounding box center [454, 218] width 25 height 14
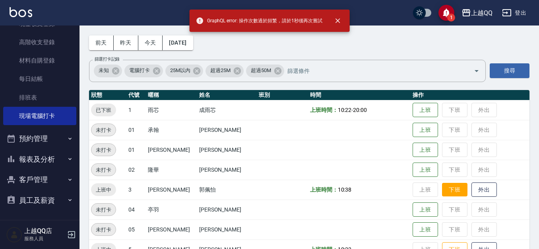
scroll to position [119, 0]
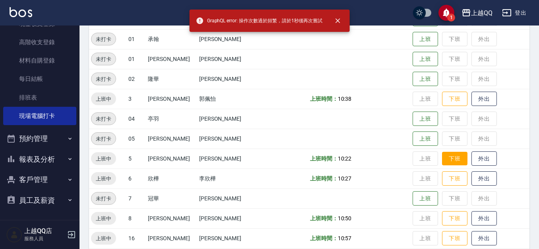
click at [442, 164] on button "下班" at bounding box center [454, 159] width 25 height 14
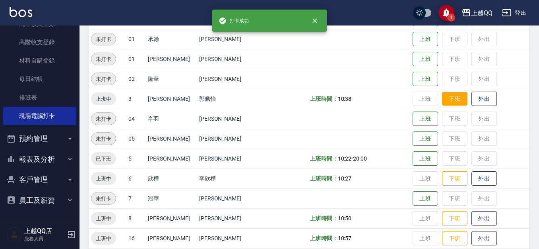
click at [450, 99] on button "下班" at bounding box center [454, 99] width 25 height 14
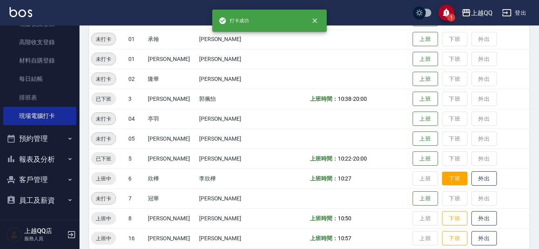
click at [449, 178] on button "下班" at bounding box center [454, 178] width 25 height 14
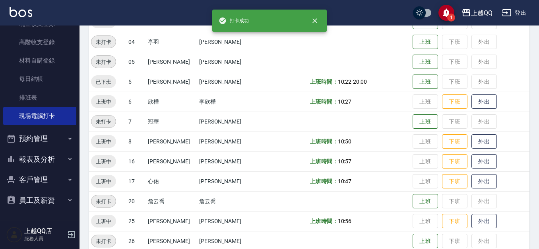
scroll to position [199, 0]
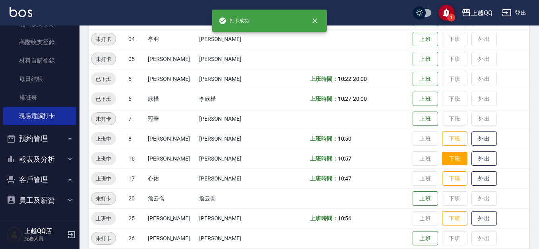
click at [443, 155] on button "下班" at bounding box center [454, 159] width 25 height 14
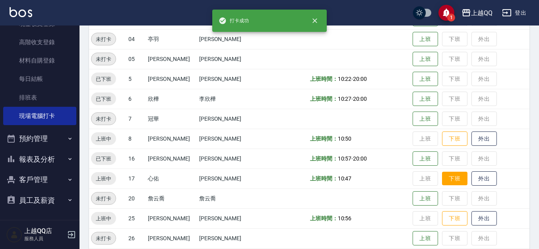
click at [447, 178] on button "下班" at bounding box center [454, 178] width 25 height 14
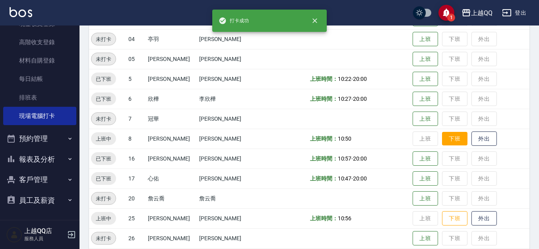
click at [445, 135] on button "下班" at bounding box center [454, 139] width 25 height 14
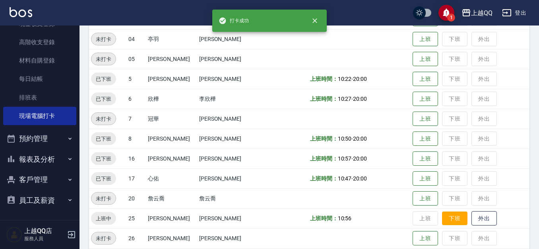
click at [453, 219] on button "下班" at bounding box center [454, 218] width 25 height 14
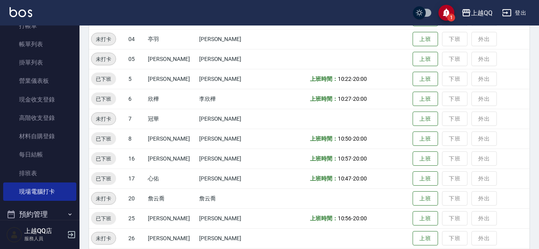
scroll to position [0, 0]
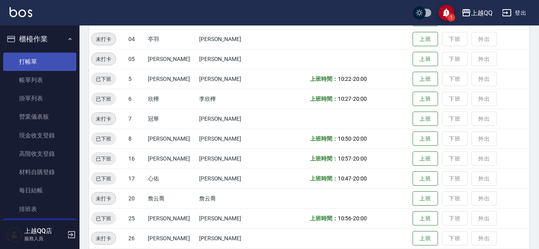
click at [41, 62] on link "打帳單" at bounding box center [39, 61] width 73 height 18
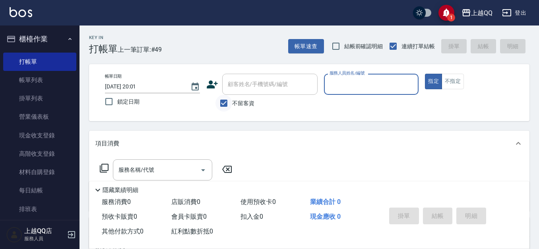
click at [226, 101] on input "不留客資" at bounding box center [224, 103] width 17 height 17
checkbox input "false"
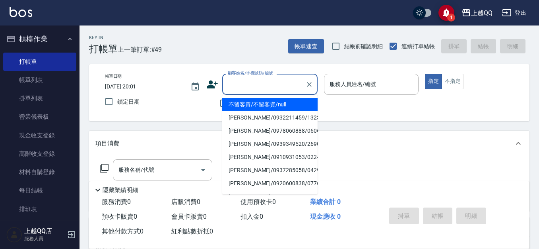
click at [238, 90] on input "顧客姓名/手機號碼/編號" at bounding box center [264, 84] width 76 height 14
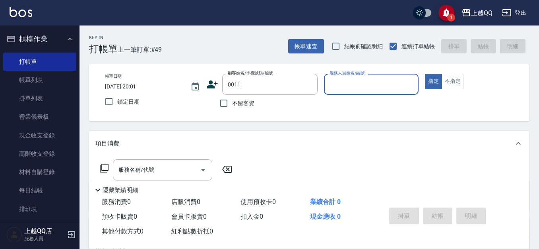
type input "鐘麗芬/0987735169/0011"
type input "[PERSON_NAME]-8"
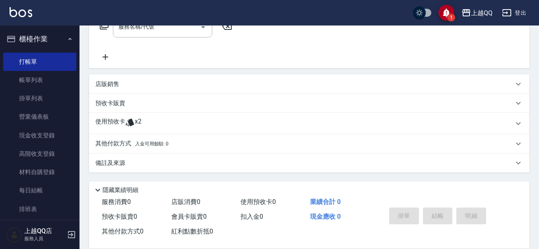
scroll to position [34, 0]
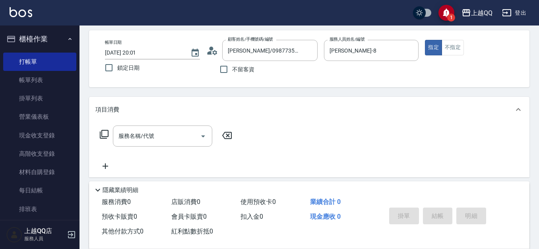
click at [101, 132] on icon at bounding box center [104, 134] width 9 height 9
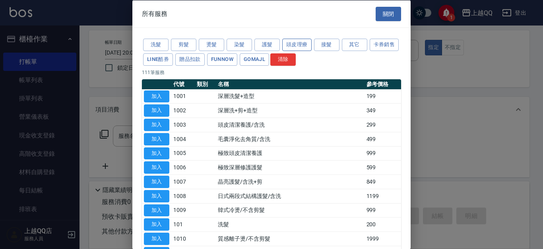
click at [295, 43] on button "頭皮理療" at bounding box center [296, 45] width 29 height 12
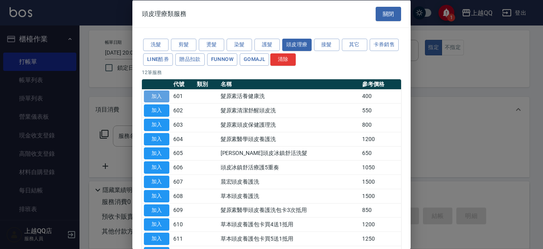
click at [167, 94] on button "加入" at bounding box center [156, 96] width 25 height 12
type input "髮原素活養健康洗(601)"
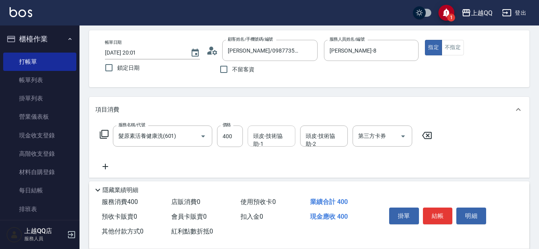
click at [258, 137] on div "頭皮-技術協助-1 頭皮-技術協助-1" at bounding box center [272, 135] width 48 height 21
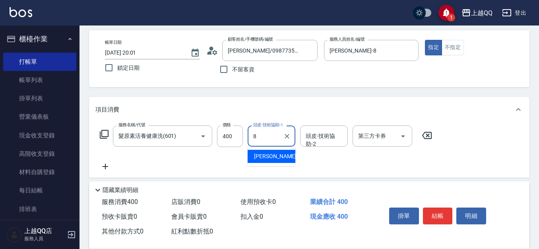
click at [256, 157] on span "[PERSON_NAME] -8" at bounding box center [277, 156] width 47 height 8
type input "[PERSON_NAME]-8"
click at [440, 211] on button "結帳" at bounding box center [438, 215] width 30 height 17
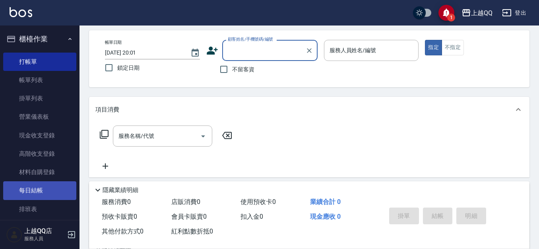
click at [29, 191] on link "每日結帳" at bounding box center [39, 190] width 73 height 18
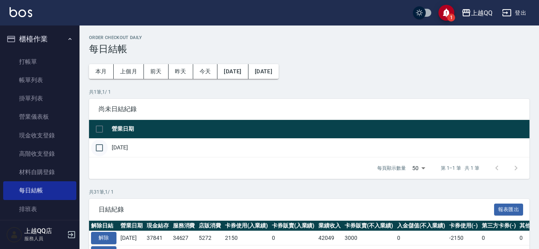
click at [98, 147] on input "checkbox" at bounding box center [99, 147] width 17 height 17
checkbox input "true"
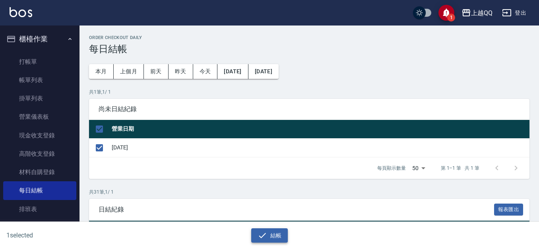
click at [281, 232] on button "結帳" at bounding box center [269, 235] width 37 height 15
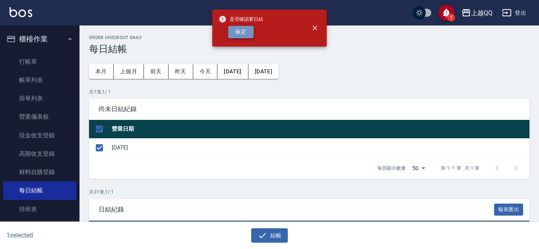
click at [247, 29] on button "確定" at bounding box center [240, 32] width 25 height 12
checkbox input "false"
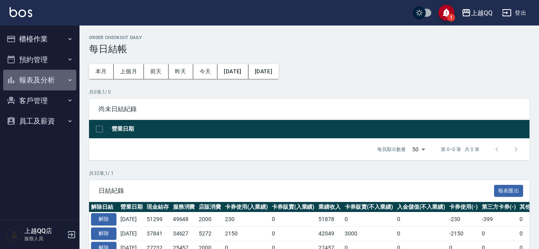
click at [48, 79] on button "報表及分析" at bounding box center [39, 80] width 73 height 21
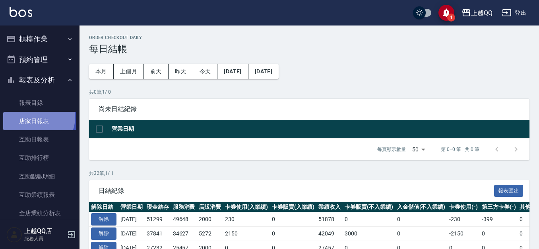
click at [38, 118] on link "店家日報表" at bounding box center [39, 121] width 73 height 18
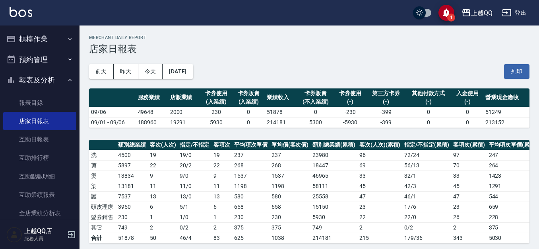
scroll to position [294, 0]
